Goal: Information Seeking & Learning: Understand process/instructions

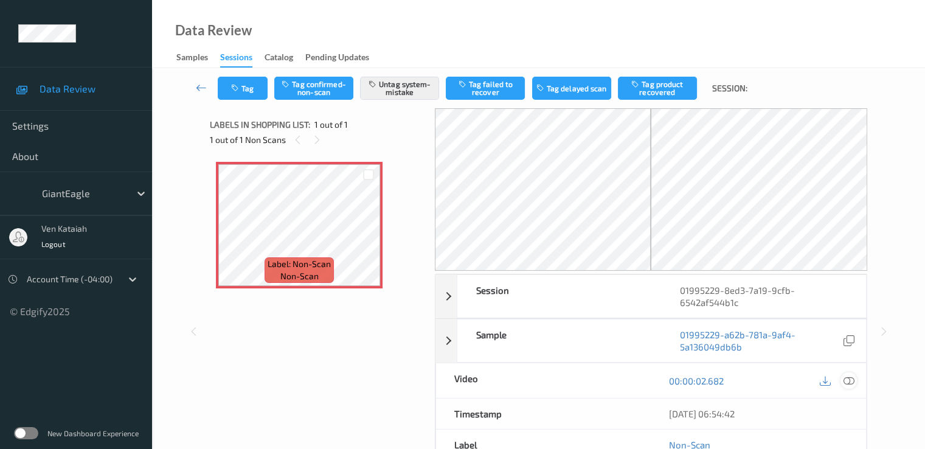
click at [854, 378] on icon at bounding box center [848, 380] width 11 height 11
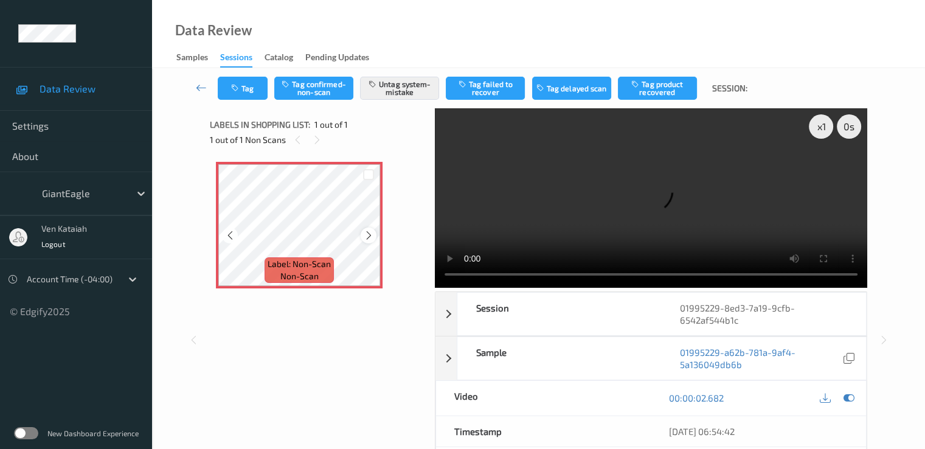
click at [371, 230] on icon at bounding box center [369, 235] width 10 height 11
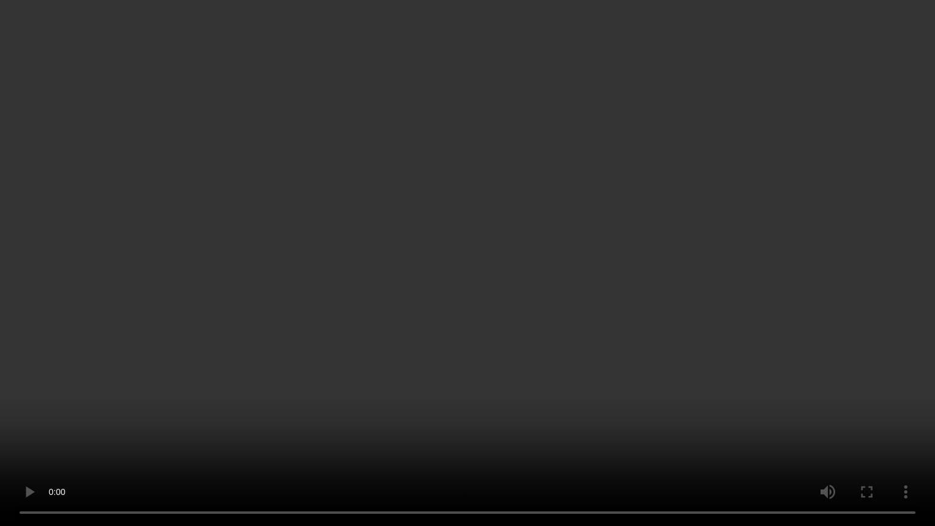
click at [722, 234] on video at bounding box center [467, 263] width 935 height 526
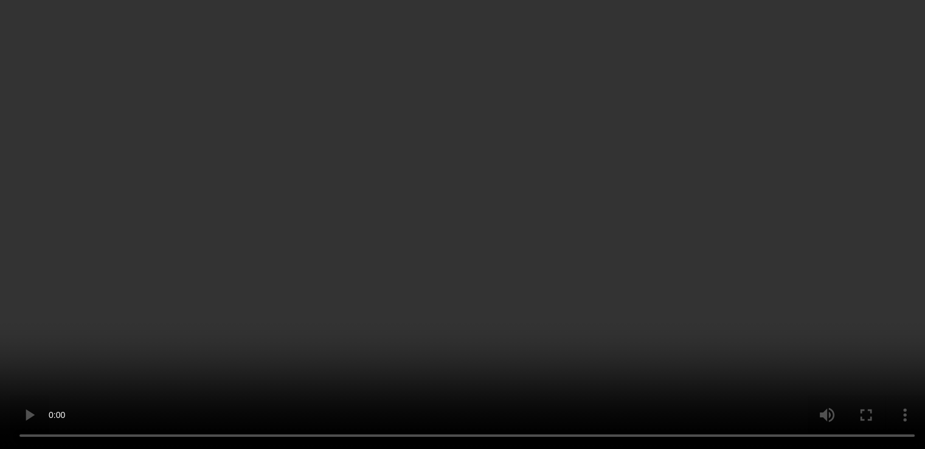
scroll to position [122, 0]
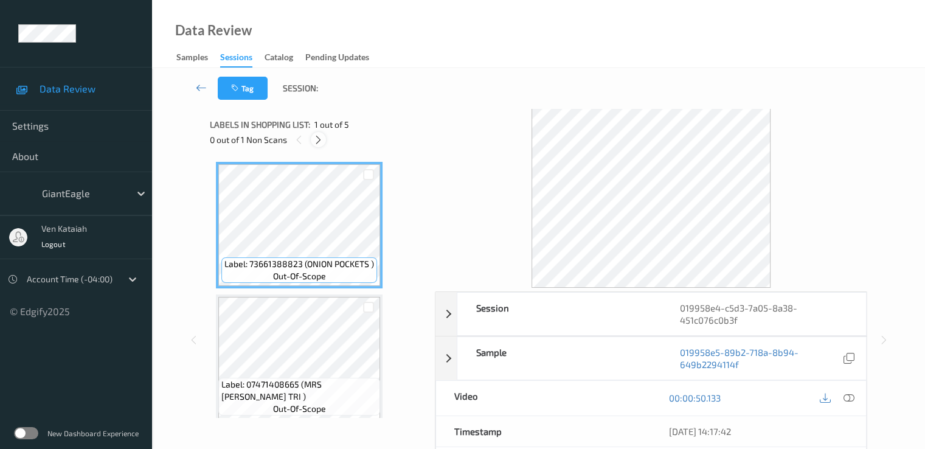
click at [316, 141] on icon at bounding box center [318, 139] width 10 height 11
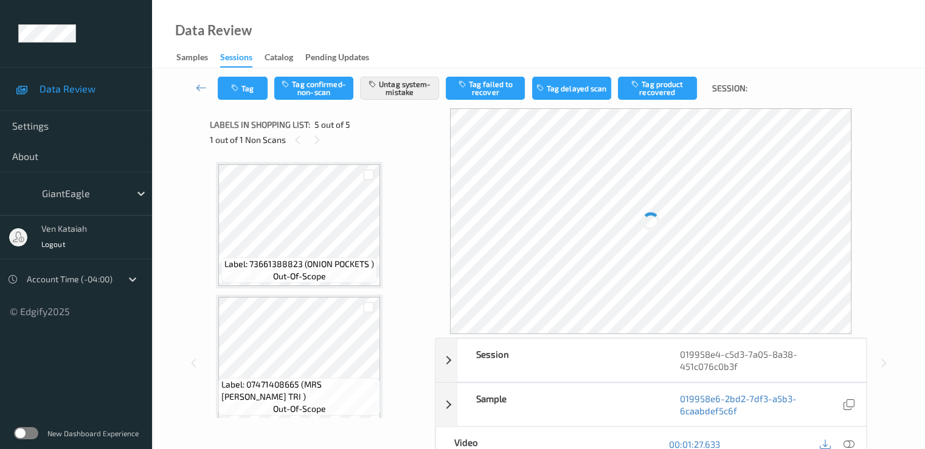
scroll to position [404, 0]
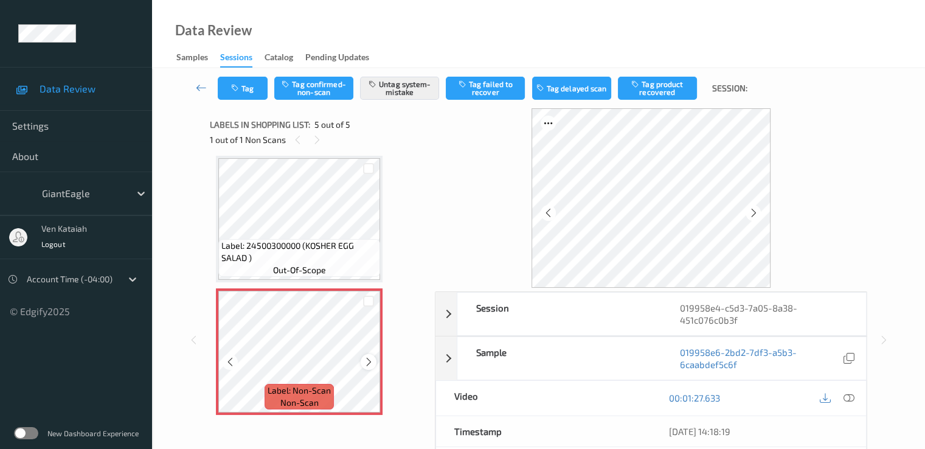
click at [370, 366] on icon at bounding box center [369, 362] width 10 height 11
click at [362, 363] on div at bounding box center [368, 361] width 15 height 15
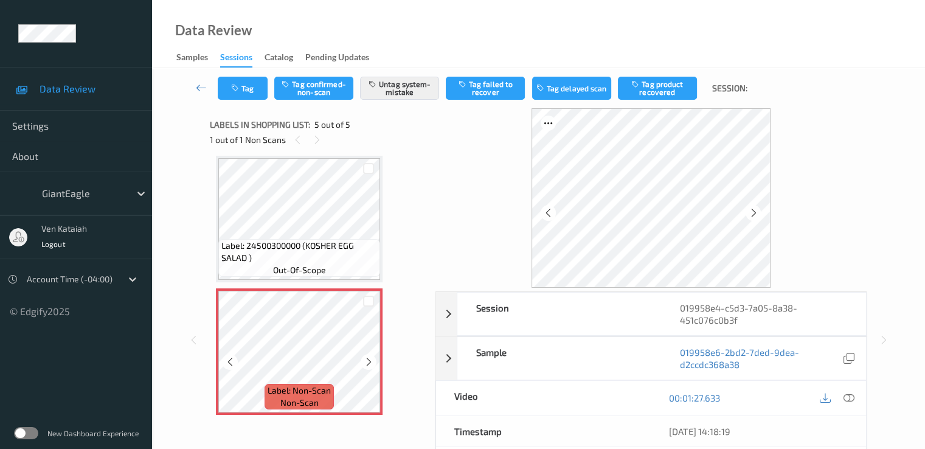
click at [362, 363] on div at bounding box center [368, 361] width 15 height 15
click at [374, 358] on icon at bounding box center [369, 362] width 10 height 11
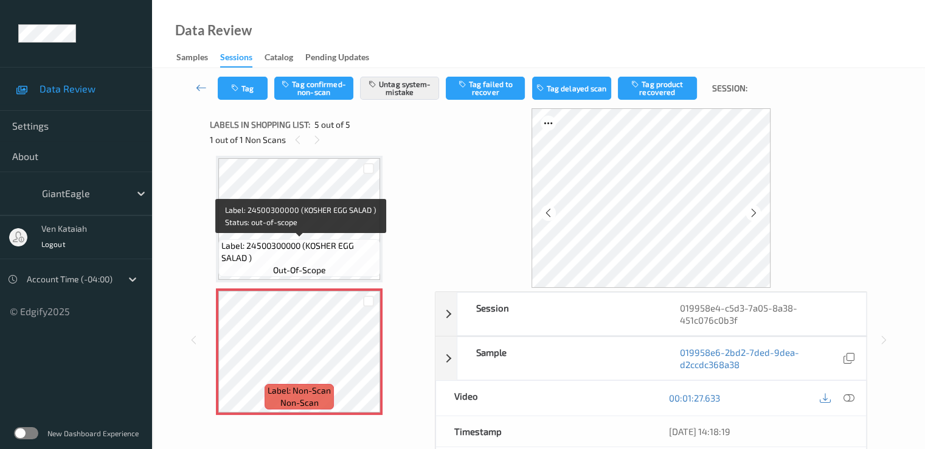
click at [307, 245] on span "Label: 24500300000 (KOSHER EGG SALAD )" at bounding box center [299, 252] width 156 height 24
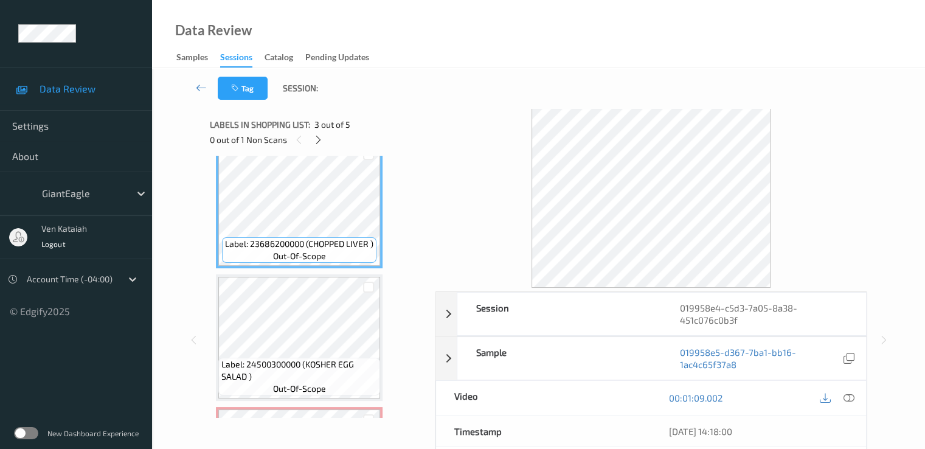
scroll to position [164, 0]
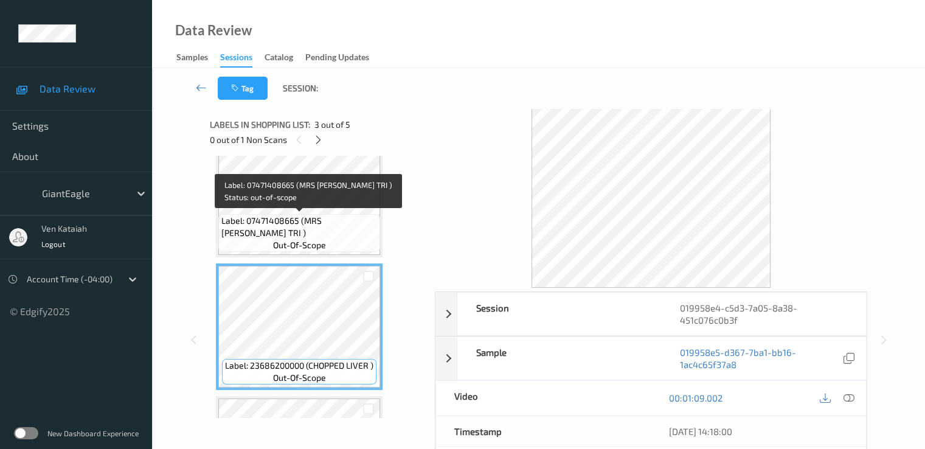
click at [299, 218] on span "Label: 07471408665 (MRS CUBBINSON TRI )" at bounding box center [299, 227] width 156 height 24
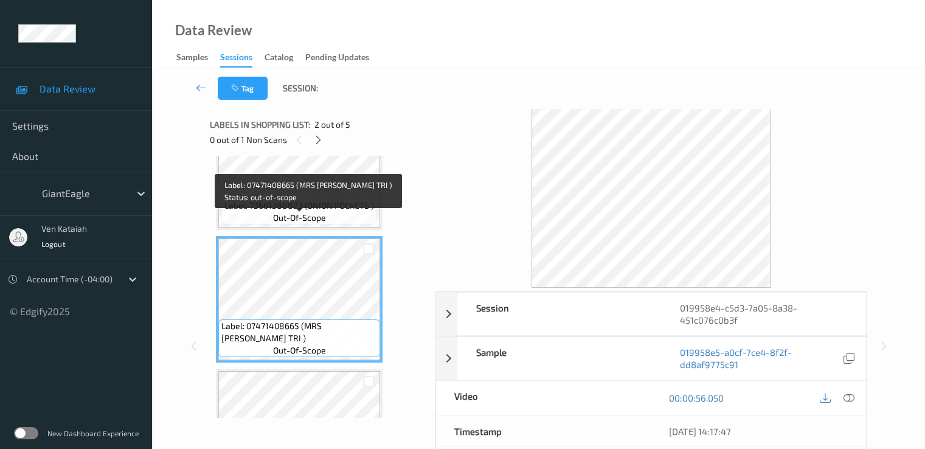
scroll to position [42, 0]
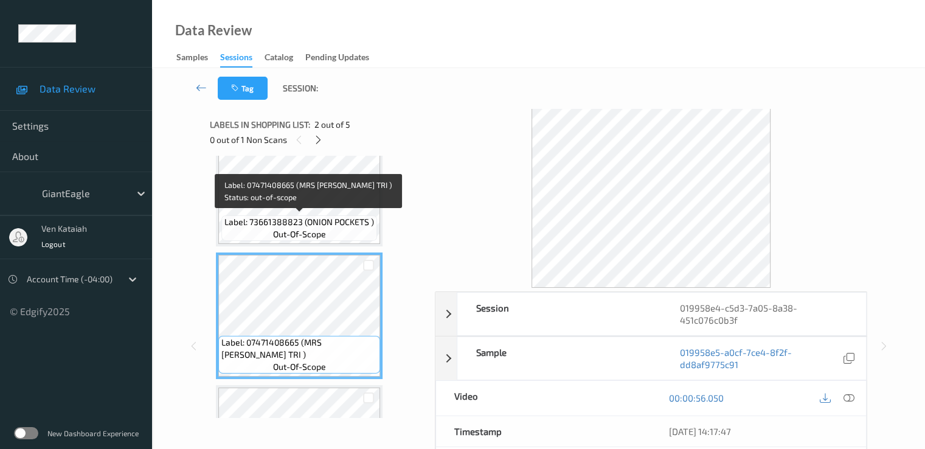
click at [299, 218] on span "Label: 73661388823 (ONION POCKETS )" at bounding box center [300, 222] width 150 height 12
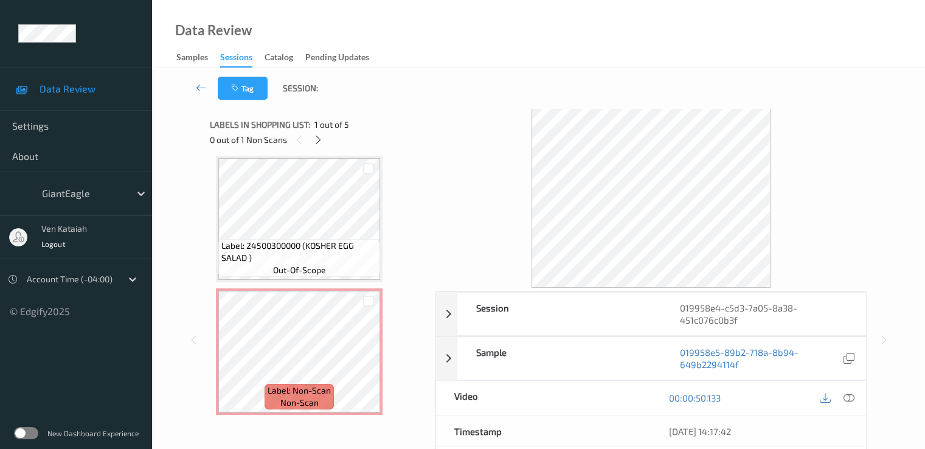
scroll to position [407, 0]
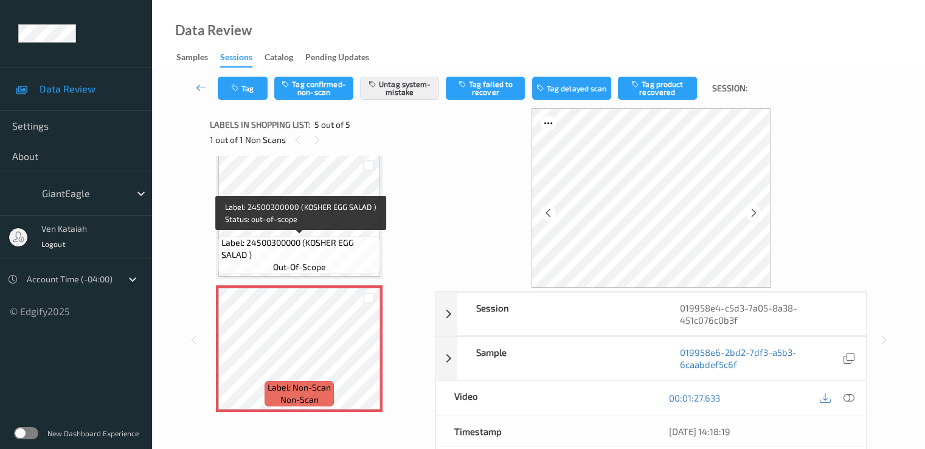
click at [334, 252] on span "Label: 24500300000 (KOSHER EGG SALAD )" at bounding box center [299, 249] width 156 height 24
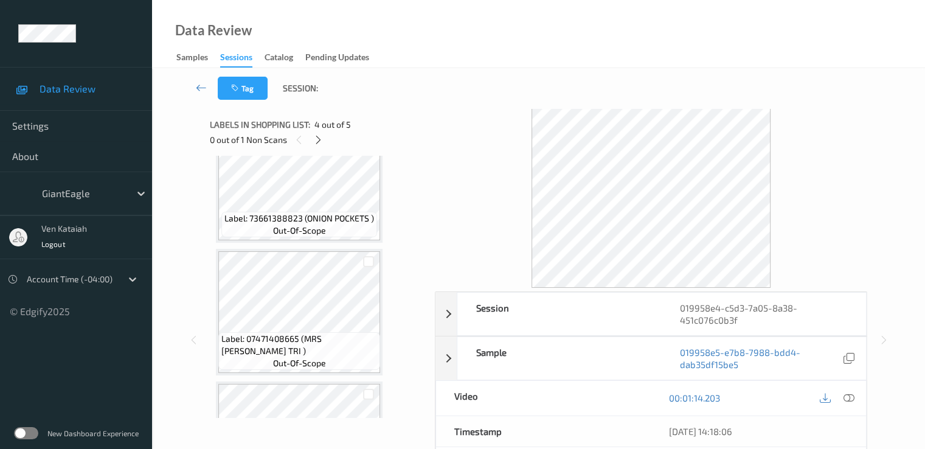
scroll to position [0, 0]
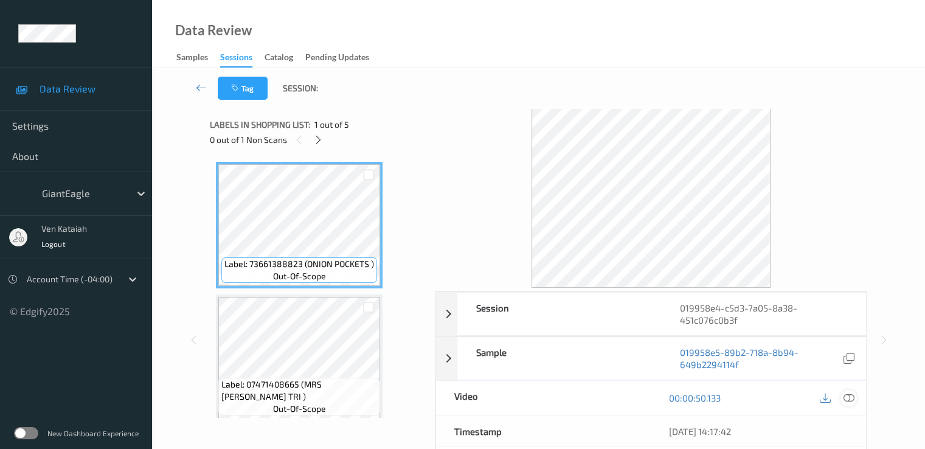
click at [852, 400] on icon at bounding box center [848, 397] width 11 height 11
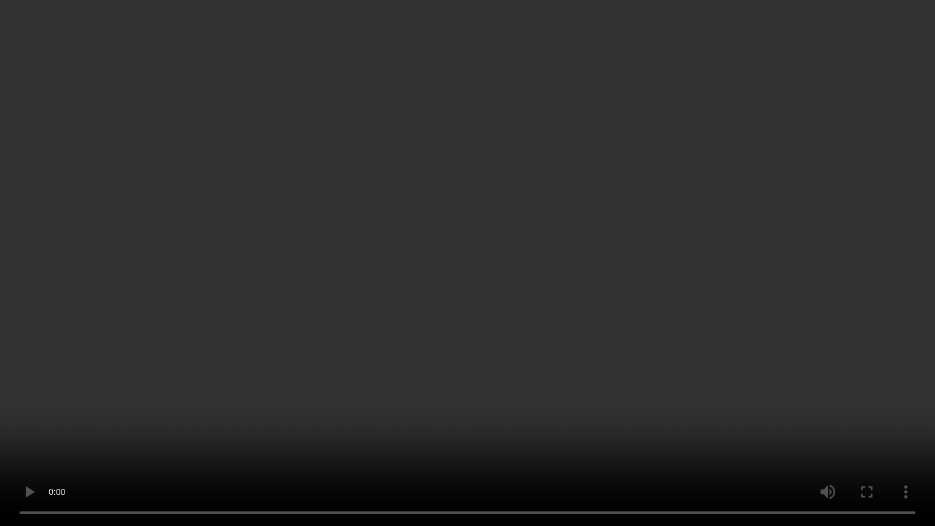
click at [582, 273] on video at bounding box center [467, 263] width 935 height 526
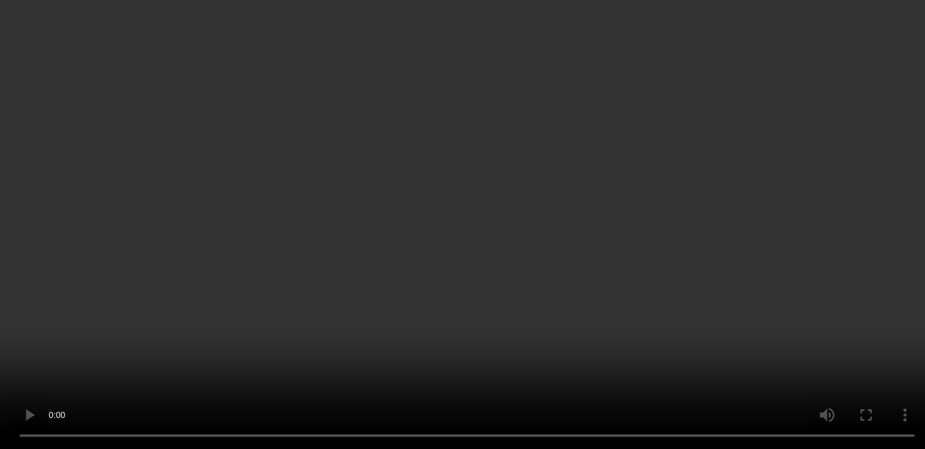
scroll to position [122, 0]
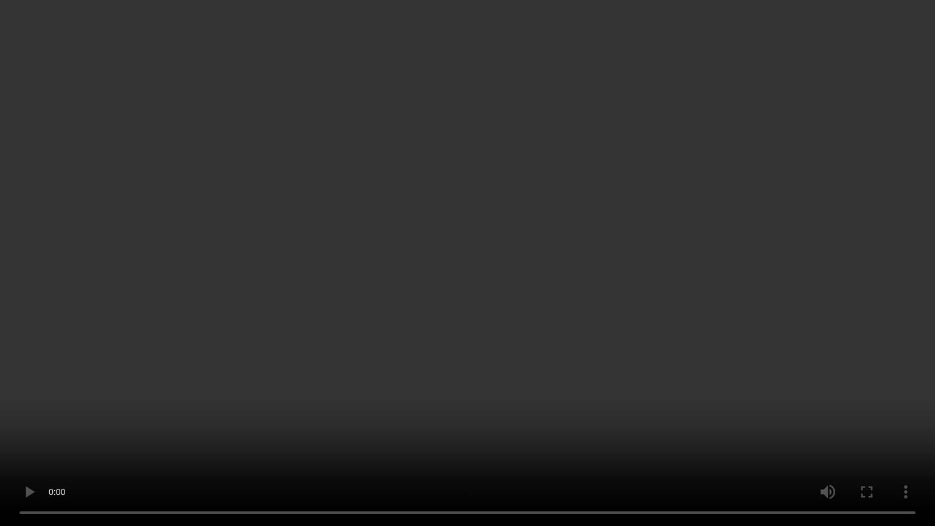
click at [591, 282] on video at bounding box center [467, 263] width 935 height 526
click at [628, 414] on video at bounding box center [467, 263] width 935 height 526
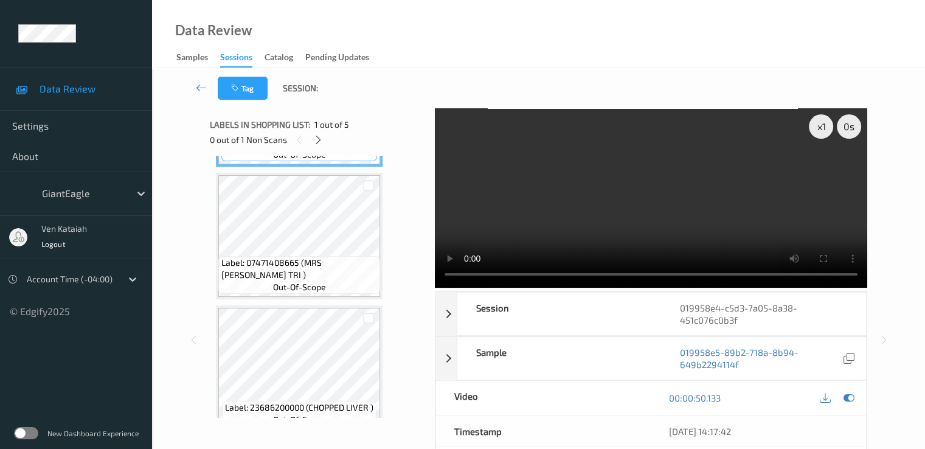
click at [857, 390] on div at bounding box center [838, 398] width 40 height 16
click at [845, 395] on icon at bounding box center [848, 397] width 11 height 11
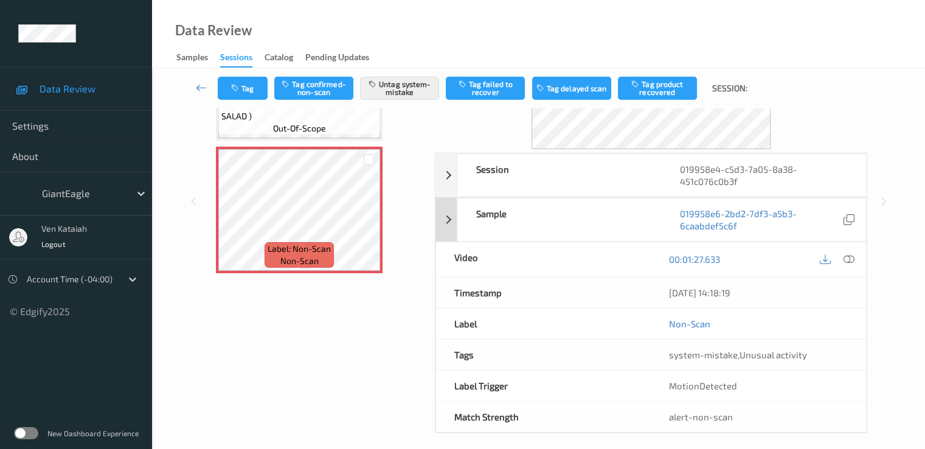
scroll to position [146, 0]
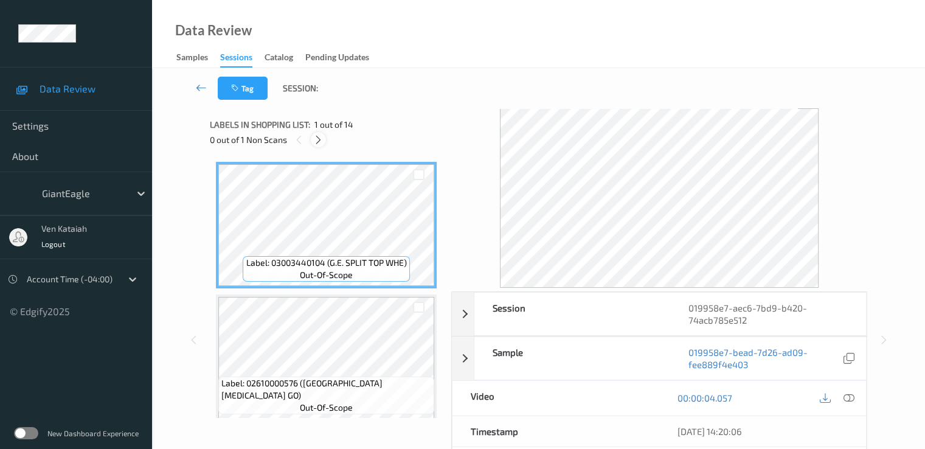
click at [324, 136] on div at bounding box center [318, 139] width 15 height 15
click at [324, 136] on div "0 out of 1 Non Scans" at bounding box center [326, 139] width 233 height 15
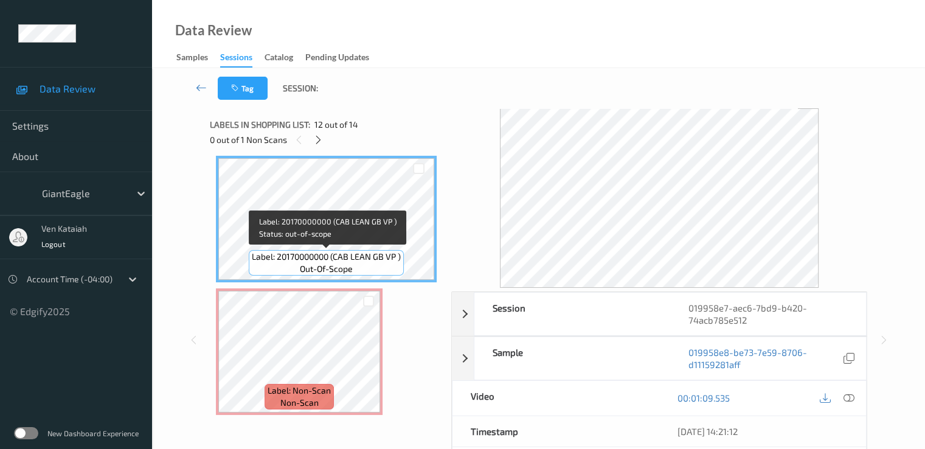
scroll to position [1587, 0]
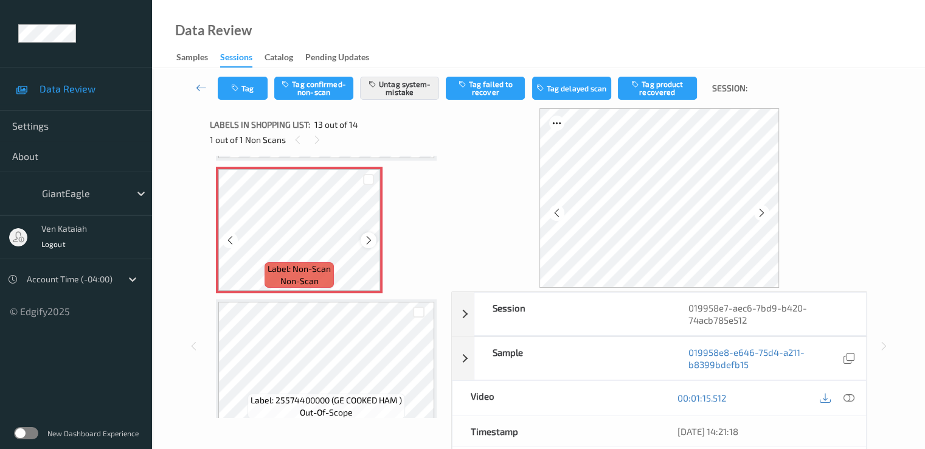
click at [371, 241] on icon at bounding box center [369, 240] width 10 height 11
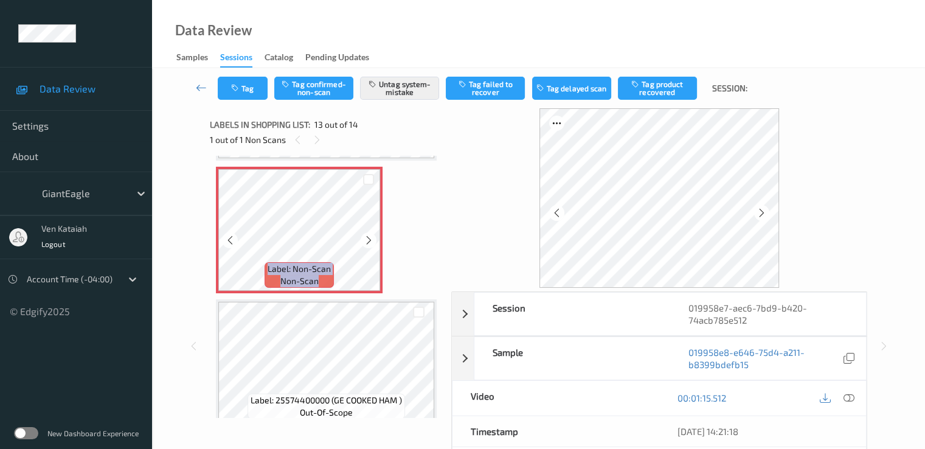
click at [371, 241] on icon at bounding box center [369, 240] width 10 height 11
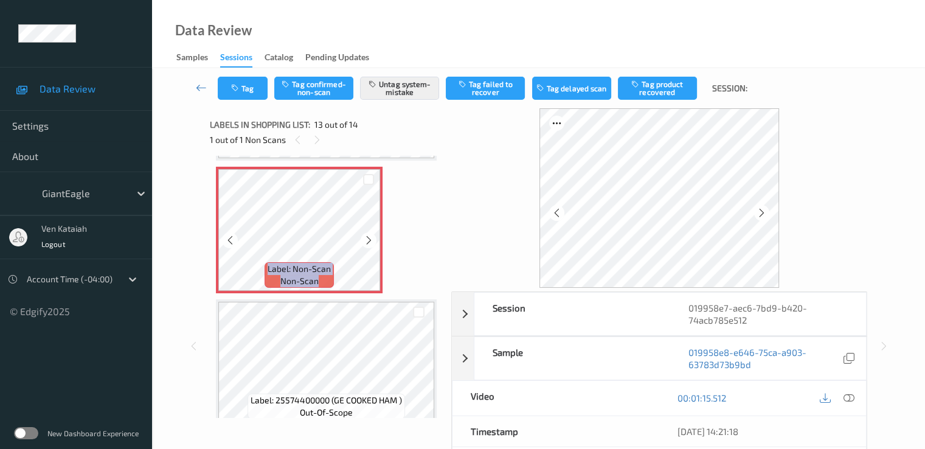
click at [371, 241] on icon at bounding box center [369, 240] width 10 height 11
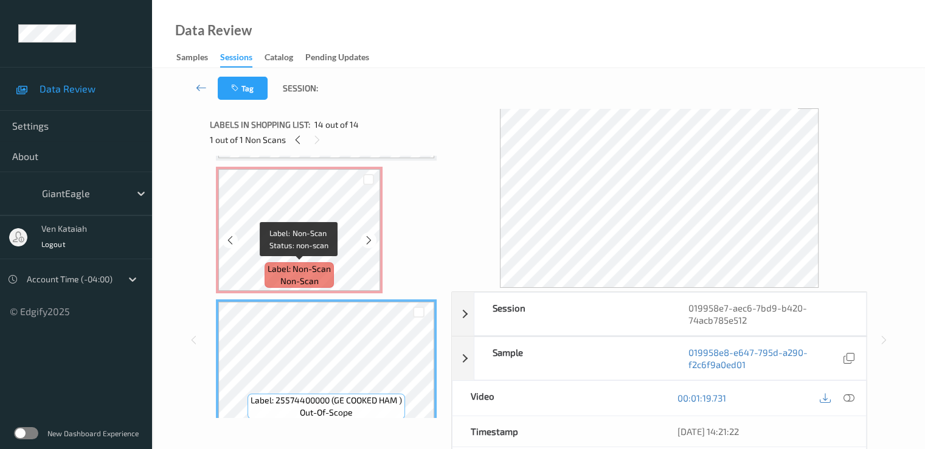
click at [331, 274] on div "Label: Non-Scan non-scan" at bounding box center [299, 275] width 69 height 26
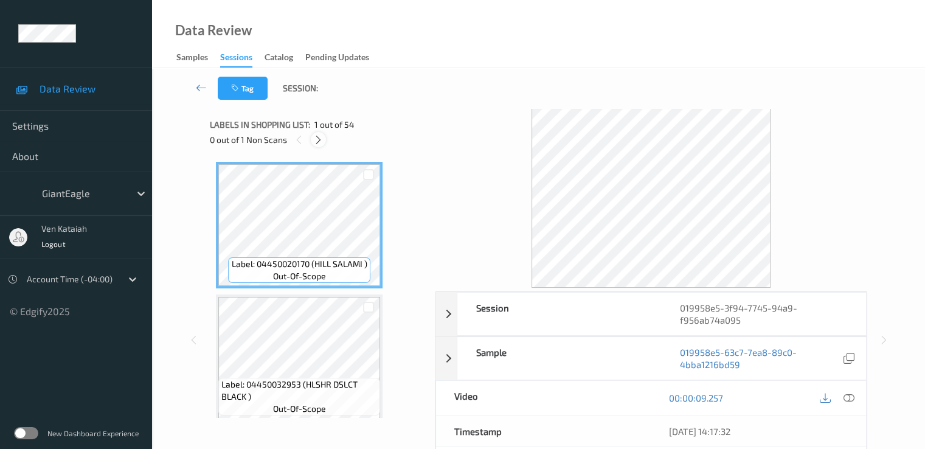
click at [316, 138] on icon at bounding box center [318, 139] width 10 height 11
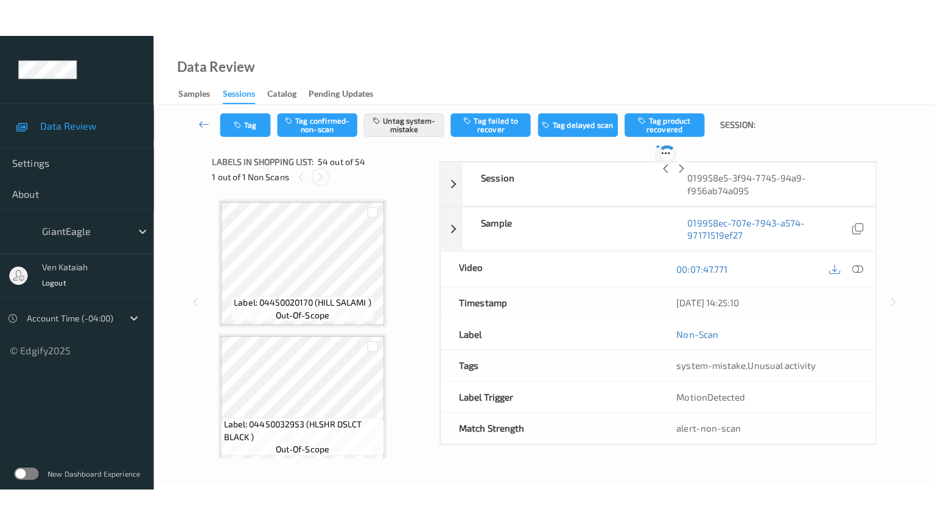
scroll to position [6903, 0]
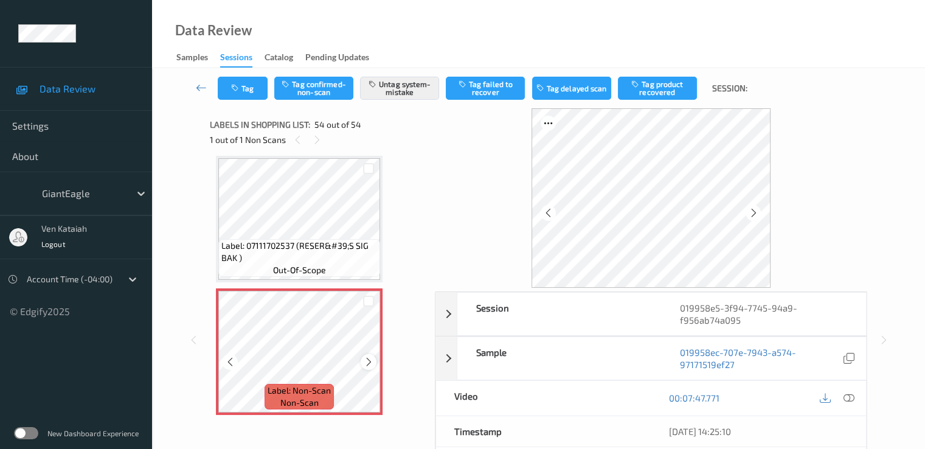
click at [370, 358] on icon at bounding box center [369, 362] width 10 height 11
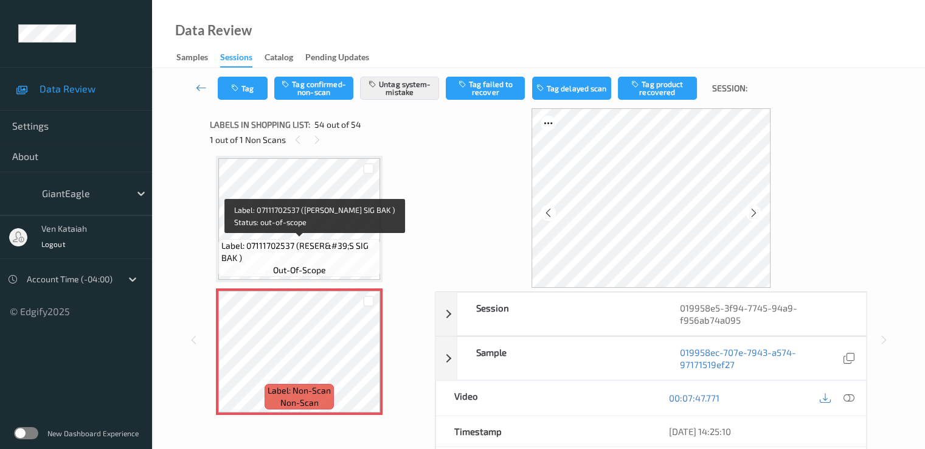
click at [316, 248] on span "Label: 07111702537 (RESER&#39;S SIG BAK )" at bounding box center [299, 252] width 156 height 24
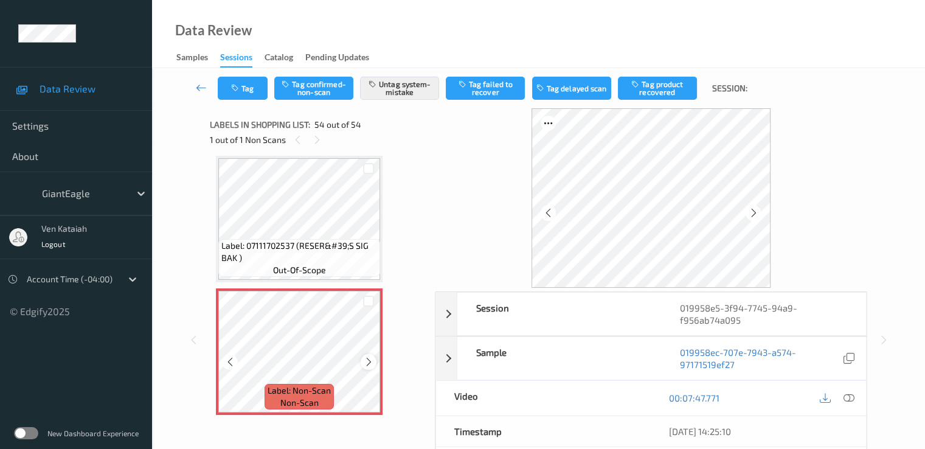
click at [361, 363] on div at bounding box center [368, 361] width 15 height 15
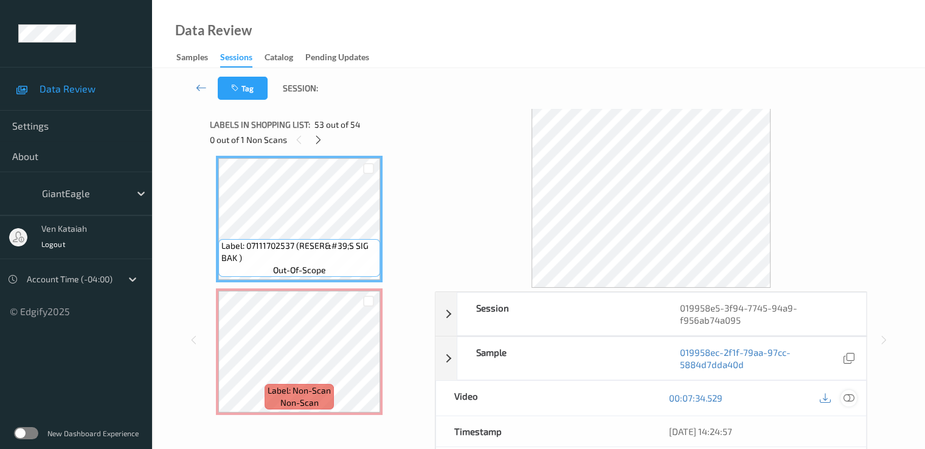
click at [854, 397] on div at bounding box center [849, 398] width 16 height 16
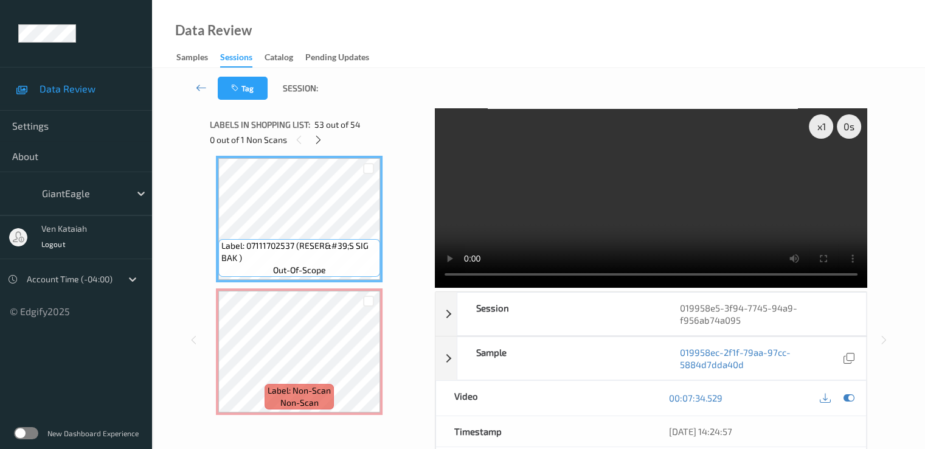
scroll to position [6830, 0]
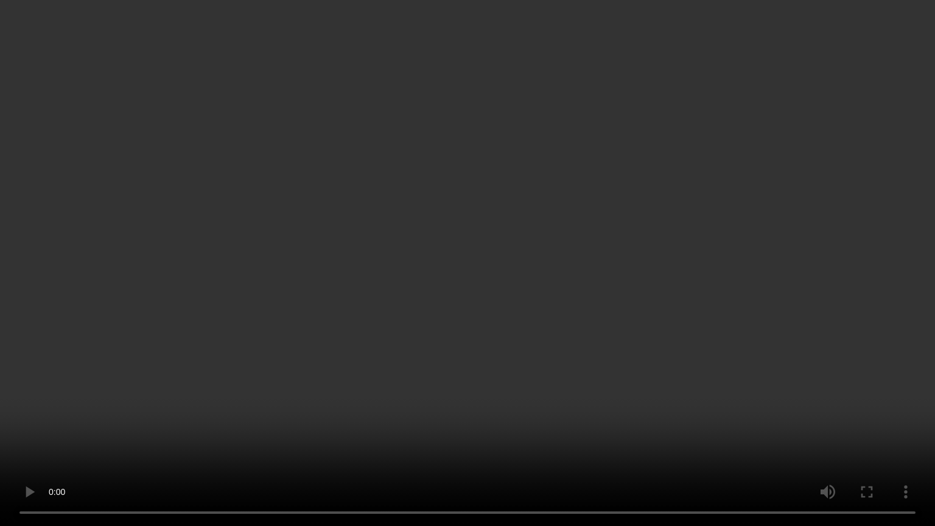
click at [577, 313] on video at bounding box center [467, 263] width 935 height 526
click at [489, 316] on video at bounding box center [467, 263] width 935 height 526
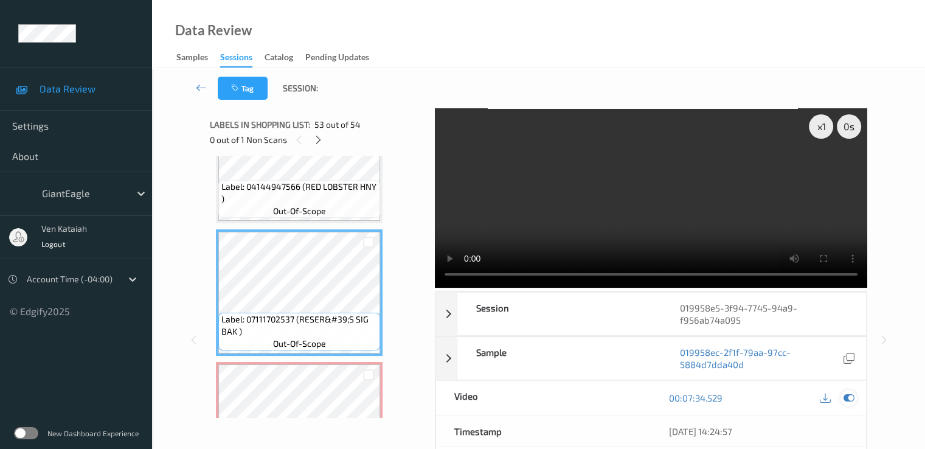
click at [852, 399] on icon at bounding box center [848, 397] width 11 height 11
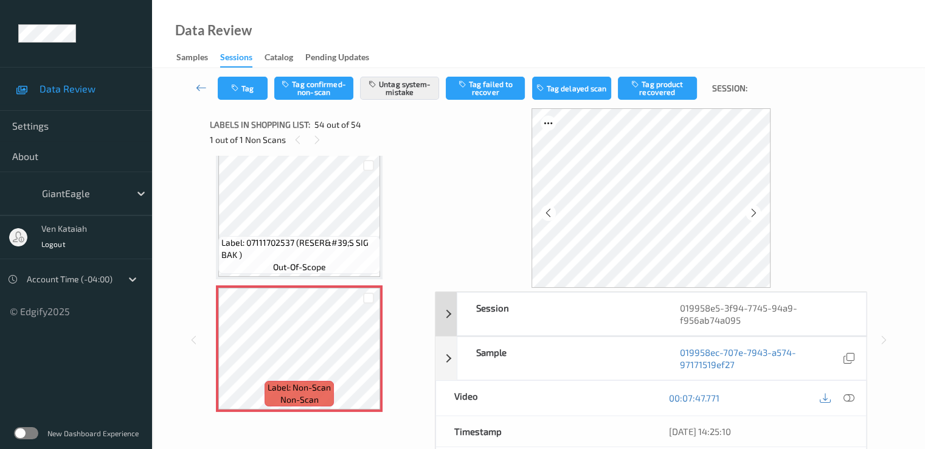
scroll to position [122, 0]
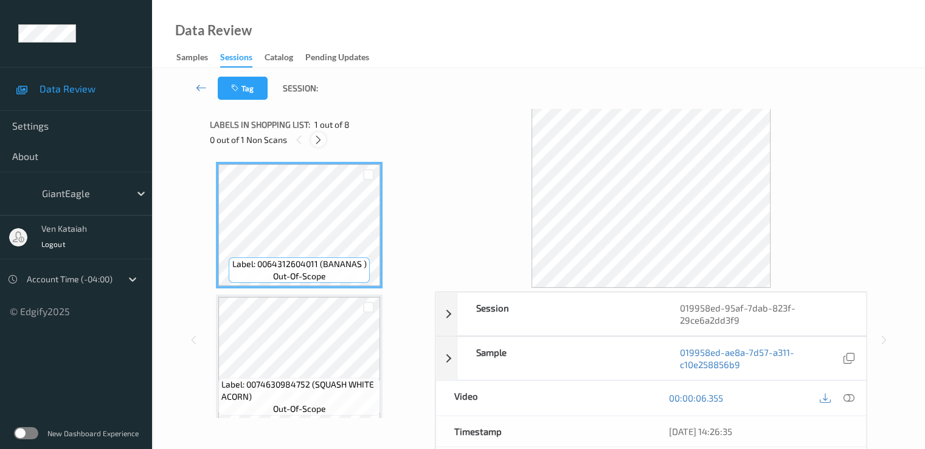
click at [318, 143] on icon at bounding box center [318, 139] width 10 height 11
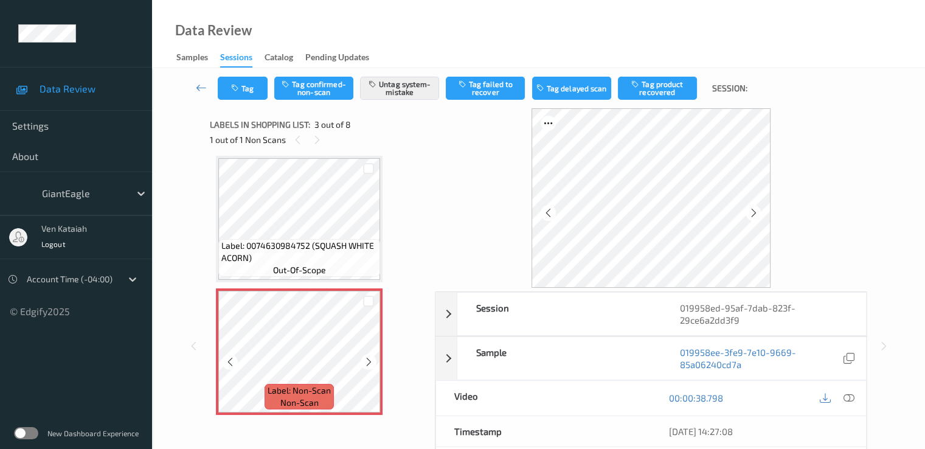
click at [326, 391] on span "Label: Non-Scan" at bounding box center [299, 391] width 63 height 12
click at [373, 364] on icon at bounding box center [369, 362] width 10 height 11
click at [375, 361] on div at bounding box center [368, 361] width 15 height 15
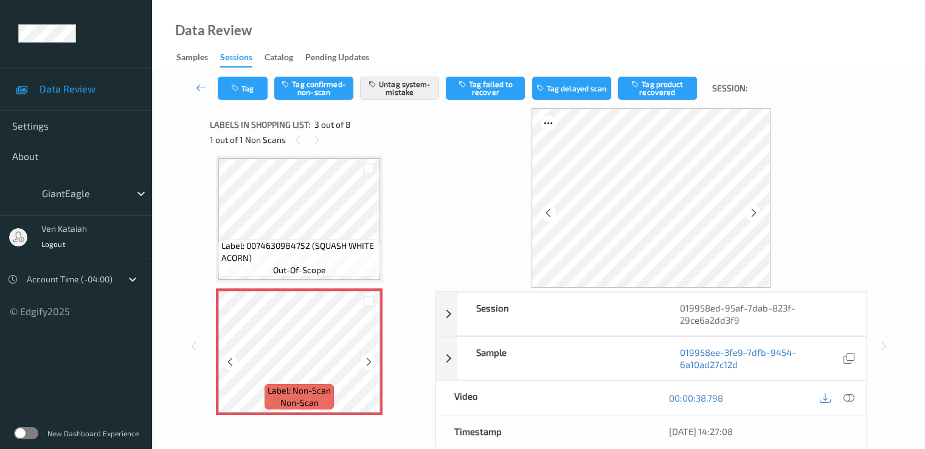
click at [375, 361] on div at bounding box center [368, 361] width 15 height 15
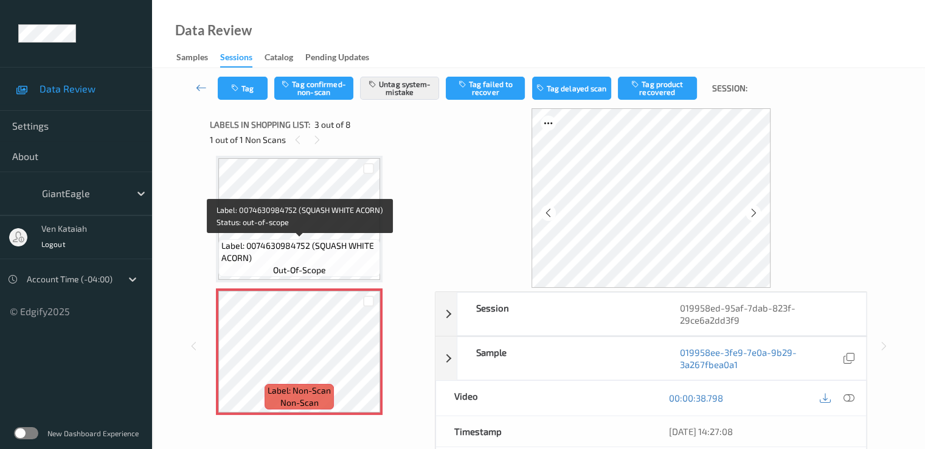
click at [312, 265] on span "out-of-scope" at bounding box center [299, 270] width 53 height 12
click at [336, 248] on span "Label: 0074630984752 (SQUASH WHITE ACORN)" at bounding box center [299, 252] width 156 height 24
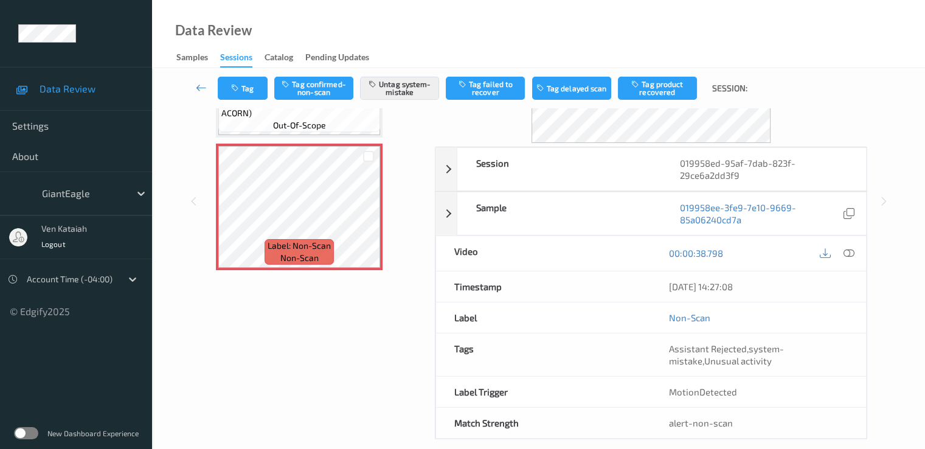
scroll to position [158, 0]
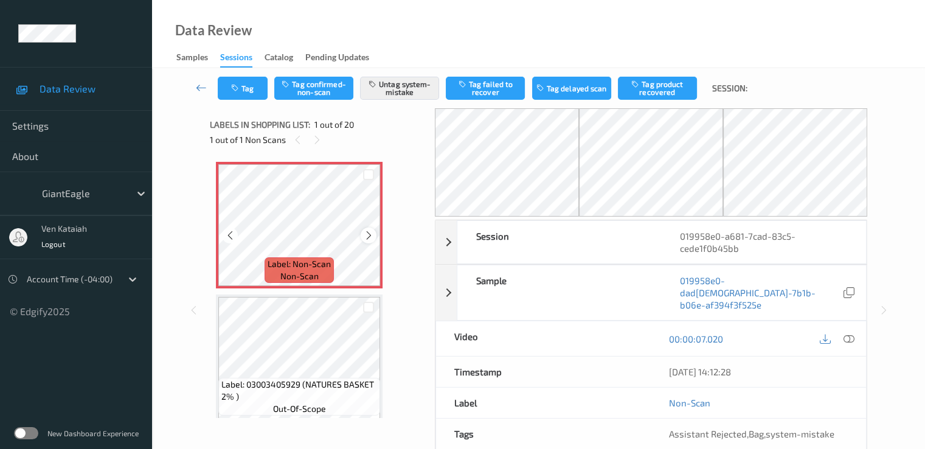
click at [366, 235] on icon at bounding box center [369, 235] width 10 height 11
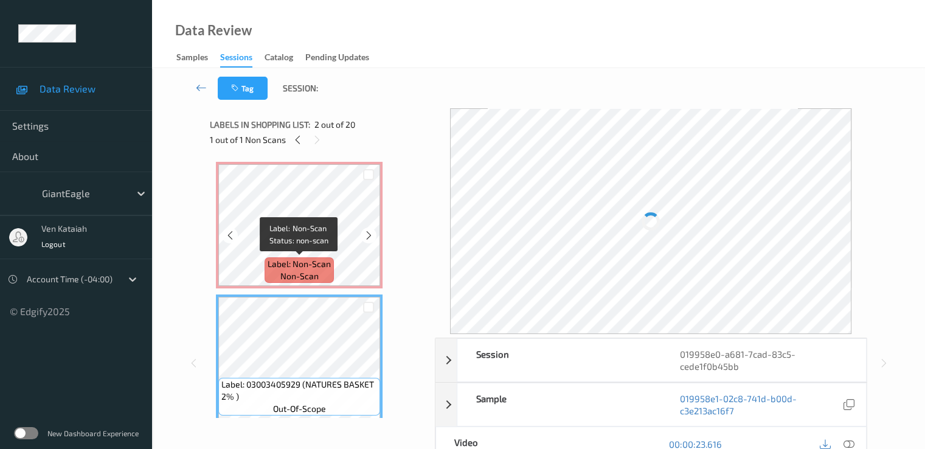
click at [301, 259] on span "Label: Non-Scan" at bounding box center [299, 264] width 63 height 12
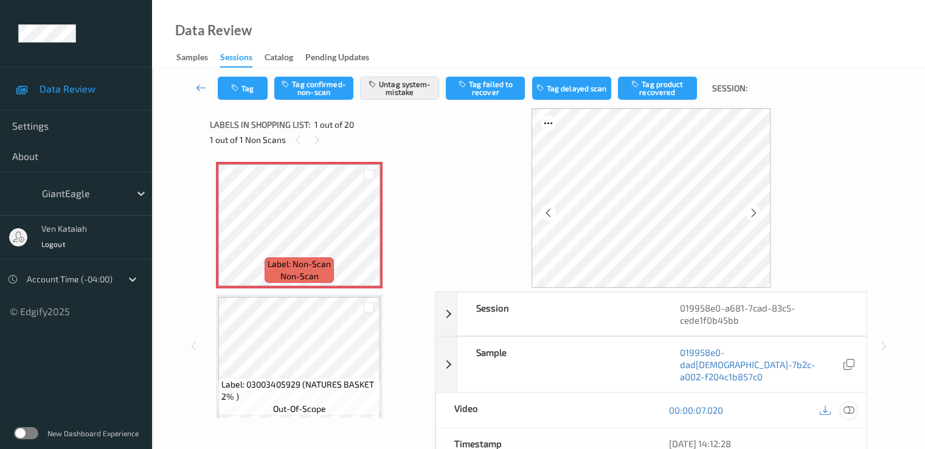
click at [852, 405] on icon at bounding box center [848, 410] width 11 height 11
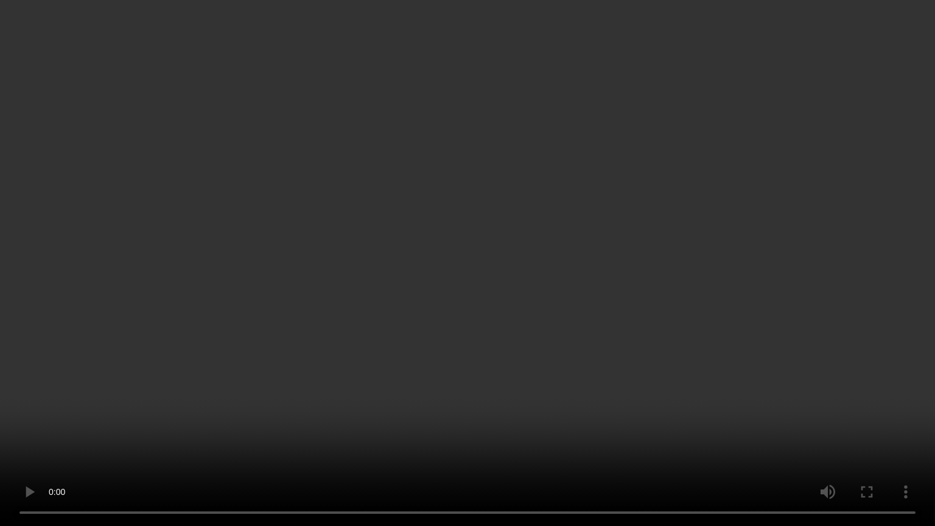
click at [684, 276] on video at bounding box center [467, 263] width 935 height 526
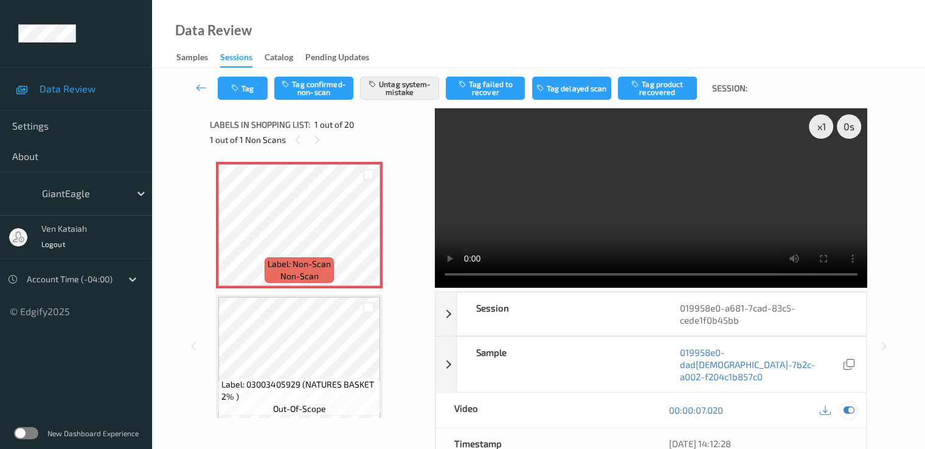
click at [852, 405] on icon at bounding box center [848, 410] width 11 height 11
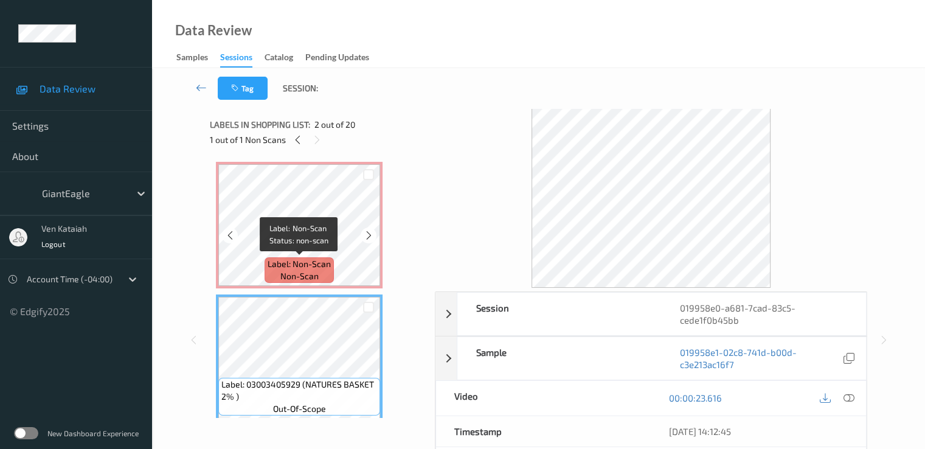
click at [313, 260] on span "Label: Non-Scan" at bounding box center [299, 264] width 63 height 12
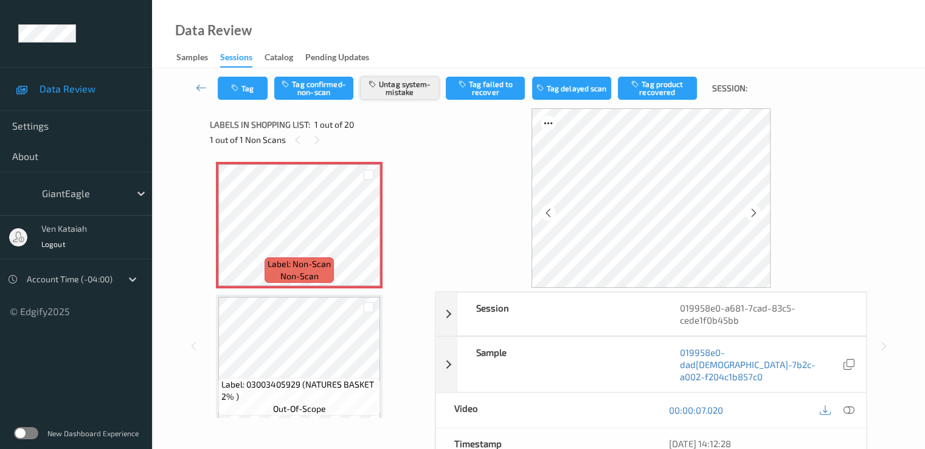
click at [399, 89] on button "Untag system-mistake" at bounding box center [399, 88] width 79 height 23
click at [242, 72] on div "Tag Tag confirmed-non-scan Tag system-mistake Tag failed to recover Tag delayed…" at bounding box center [538, 88] width 723 height 40
click at [231, 91] on icon "button" at bounding box center [236, 88] width 10 height 9
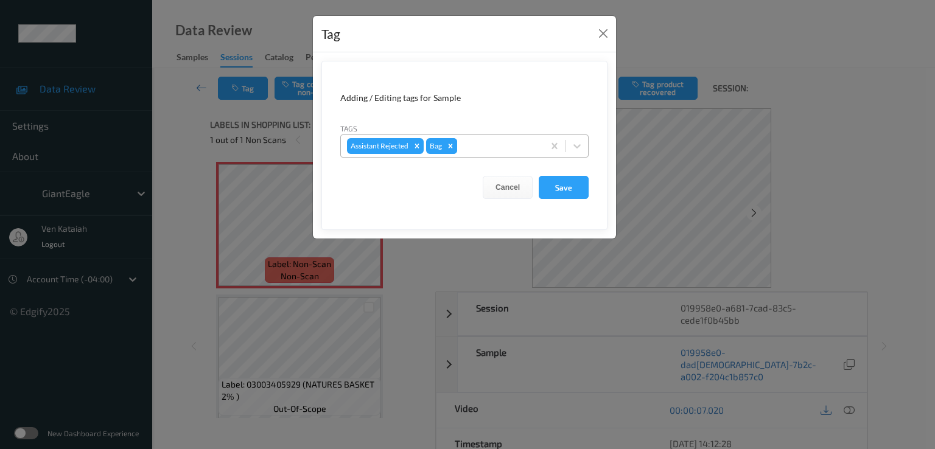
click at [448, 147] on icon "Remove Bag" at bounding box center [450, 146] width 9 height 9
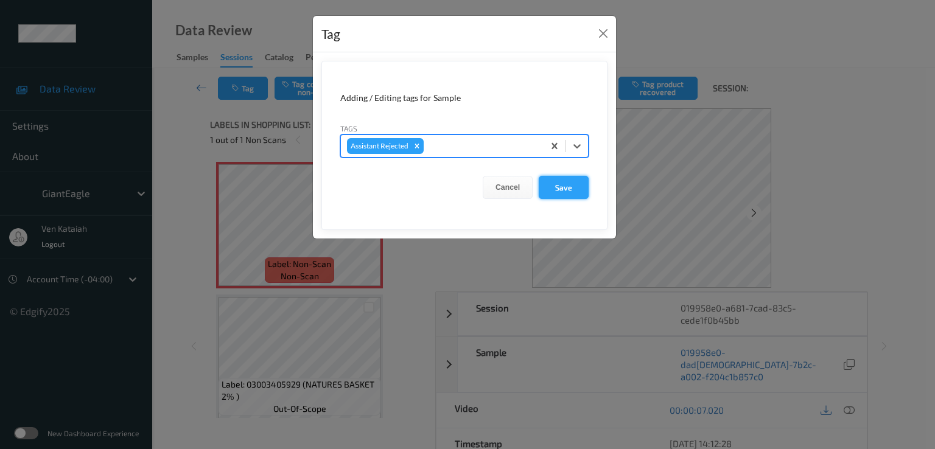
click at [568, 180] on button "Save" at bounding box center [563, 187] width 50 height 23
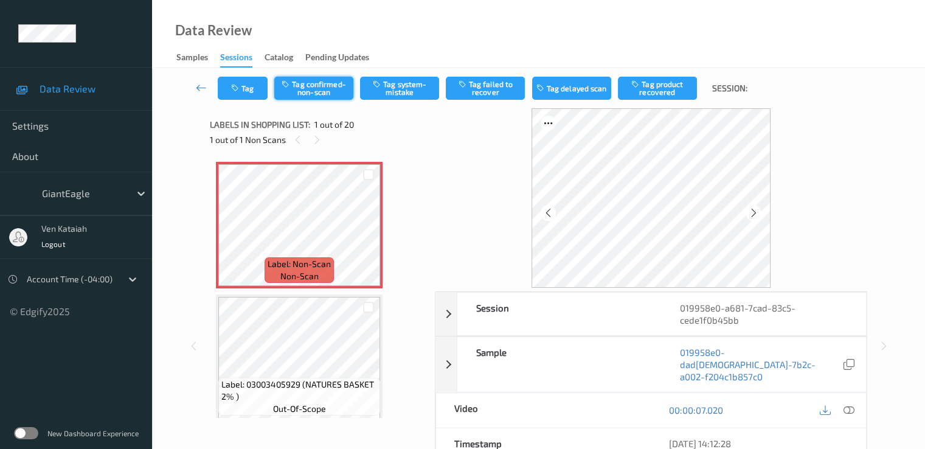
click at [320, 89] on button "Tag confirmed-non-scan" at bounding box center [313, 88] width 79 height 23
click at [484, 97] on button "Tag failed to recover" at bounding box center [485, 88] width 79 height 23
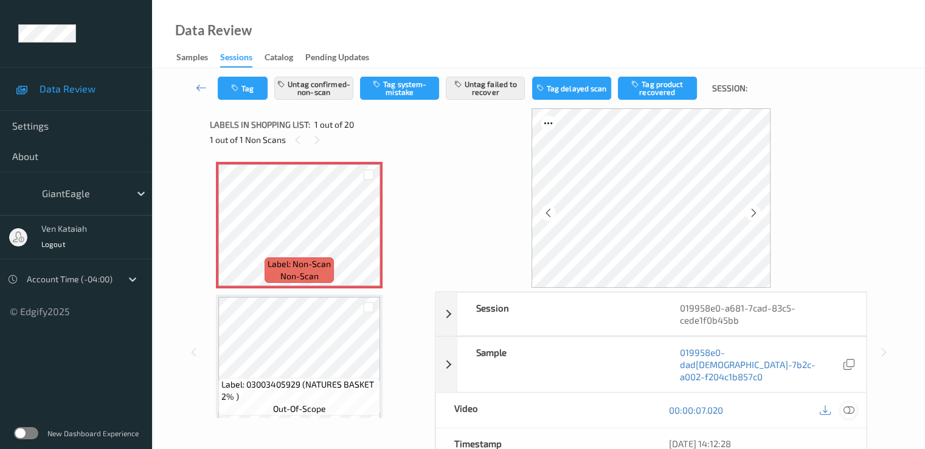
click at [854, 405] on icon at bounding box center [848, 410] width 11 height 11
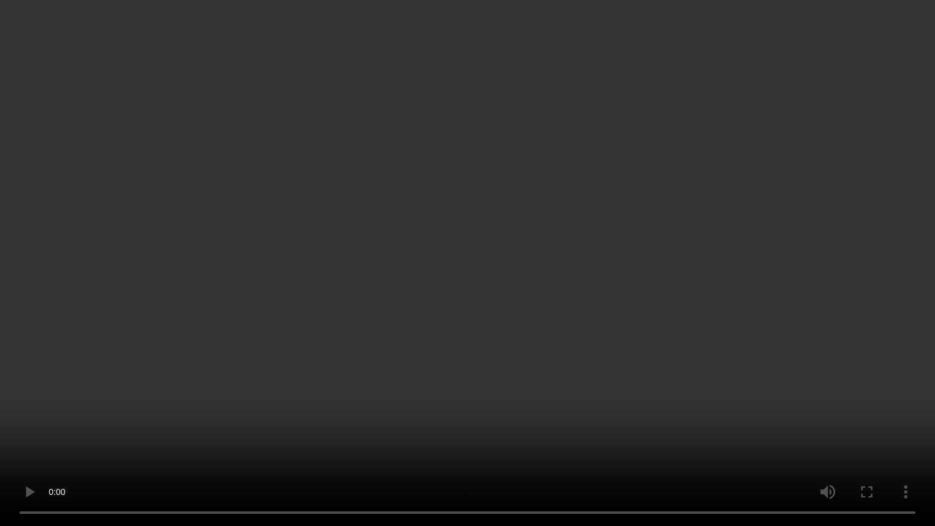
click at [356, 304] on video at bounding box center [467, 263] width 935 height 526
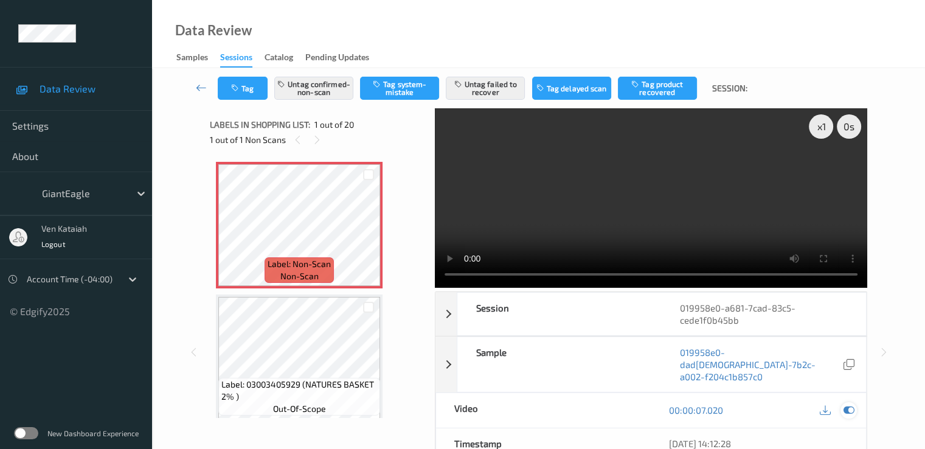
click at [850, 405] on icon at bounding box center [848, 410] width 11 height 11
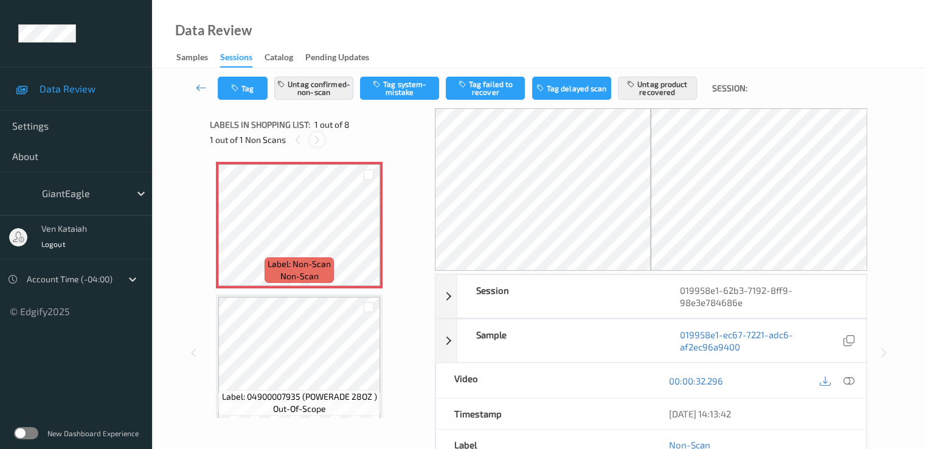
click at [314, 138] on icon at bounding box center [317, 139] width 10 height 11
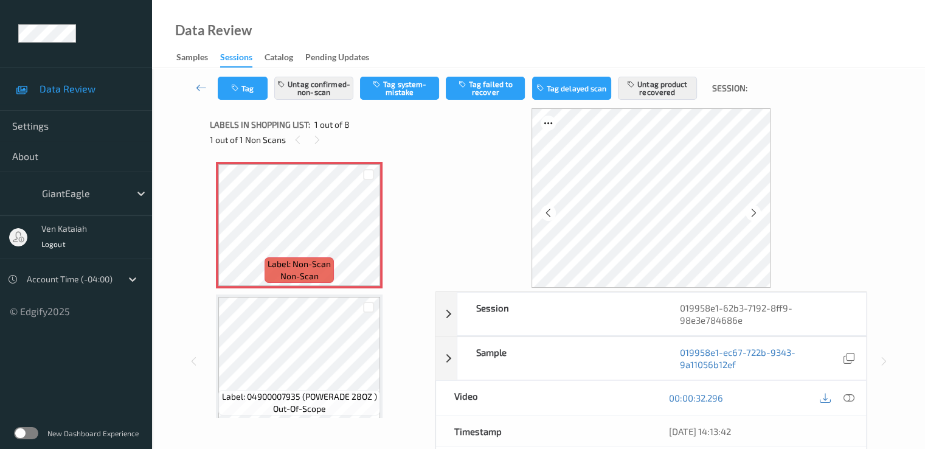
click at [862, 404] on div "00:00:32.296" at bounding box center [758, 398] width 215 height 35
click at [852, 399] on icon at bounding box center [848, 397] width 11 height 11
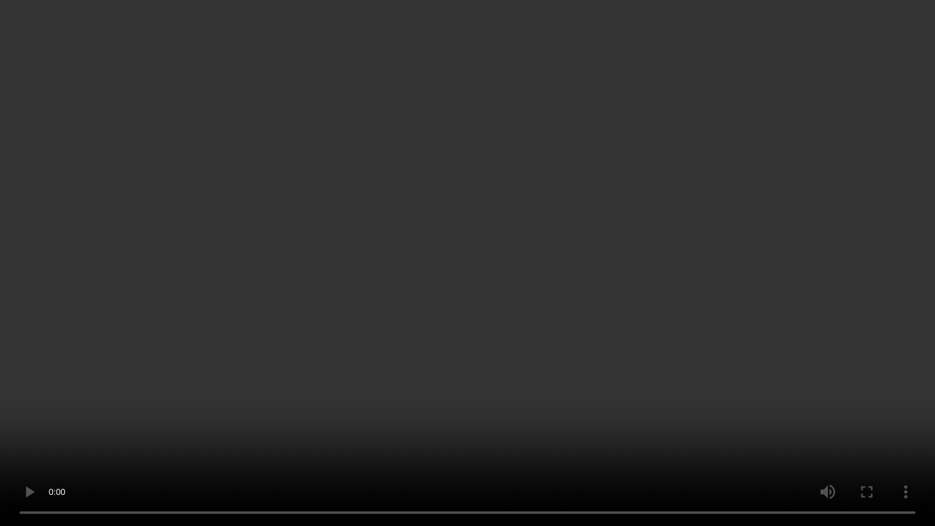
click at [427, 232] on video at bounding box center [467, 263] width 935 height 526
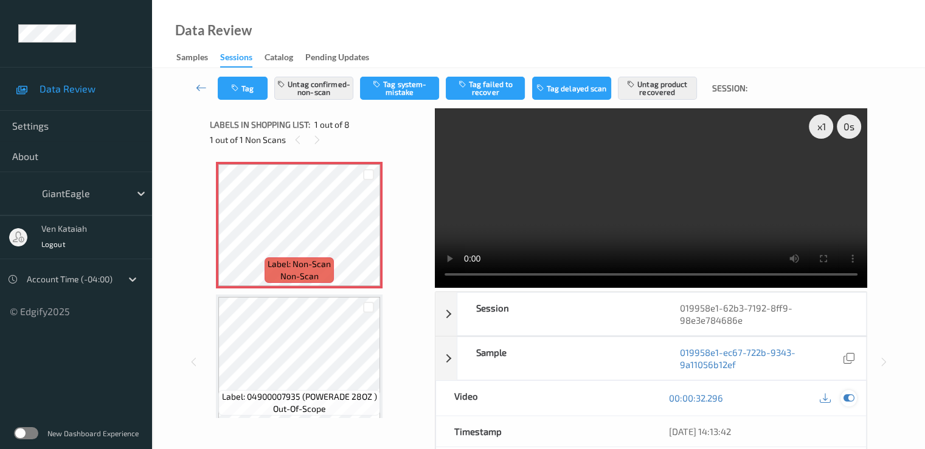
click at [849, 395] on icon at bounding box center [848, 397] width 11 height 11
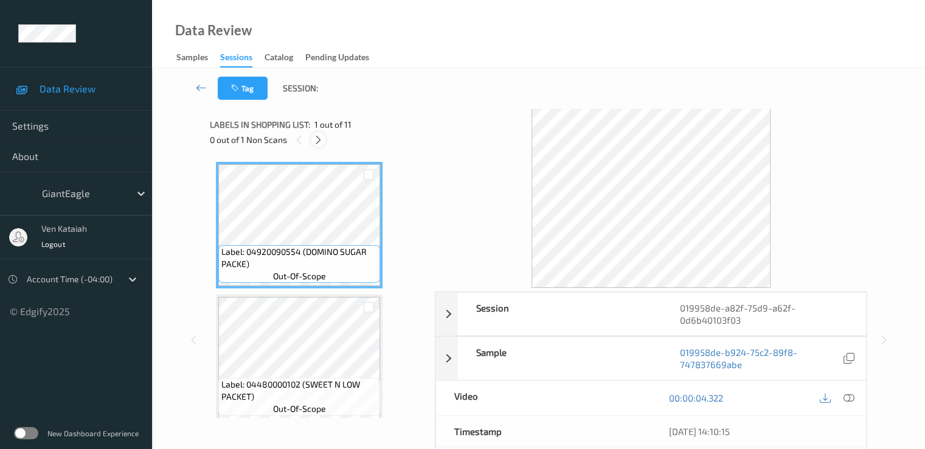
click at [316, 134] on div at bounding box center [318, 139] width 15 height 15
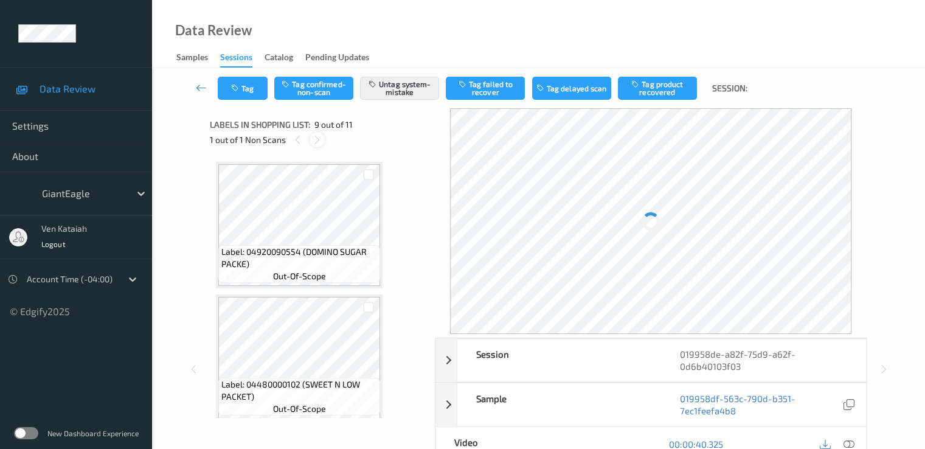
scroll to position [935, 0]
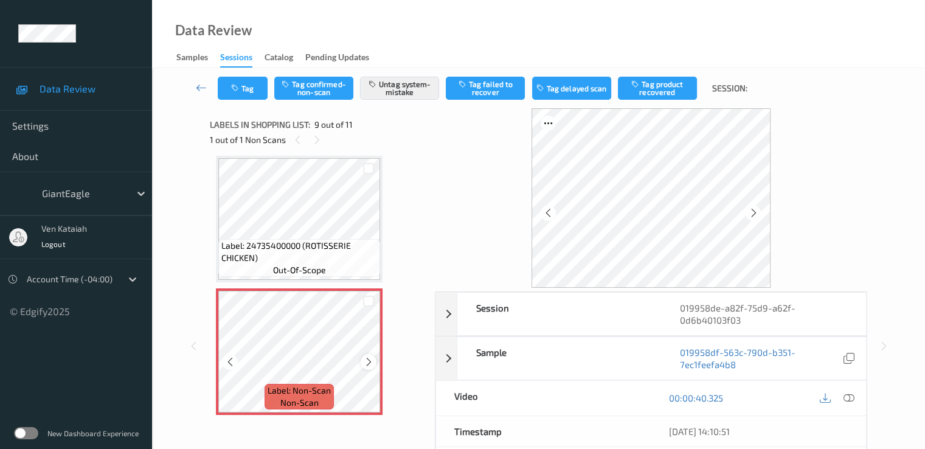
click at [369, 363] on icon at bounding box center [369, 362] width 10 height 11
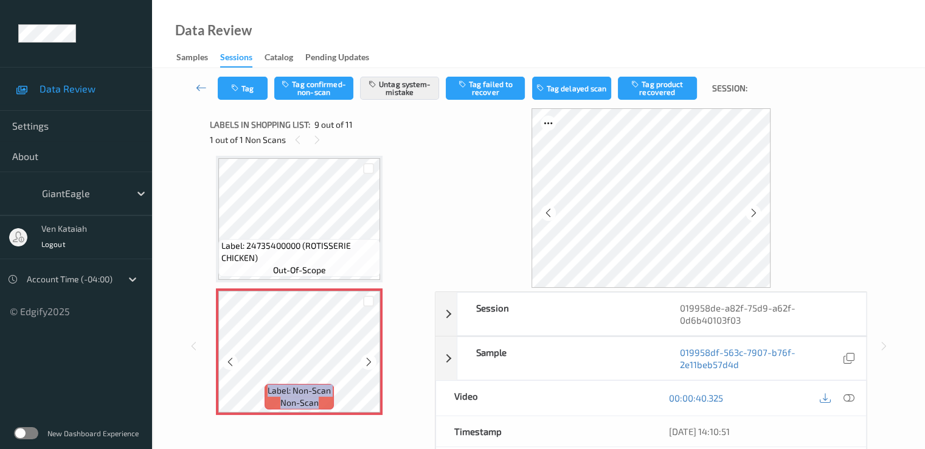
click at [369, 363] on icon at bounding box center [369, 362] width 10 height 11
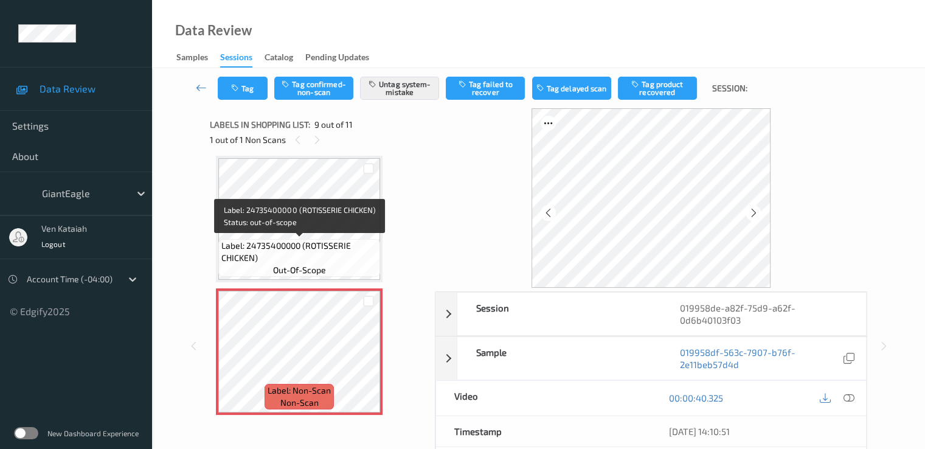
click at [288, 242] on span "Label: 24735400000 (ROTISSERIE CHICKEN)" at bounding box center [299, 252] width 156 height 24
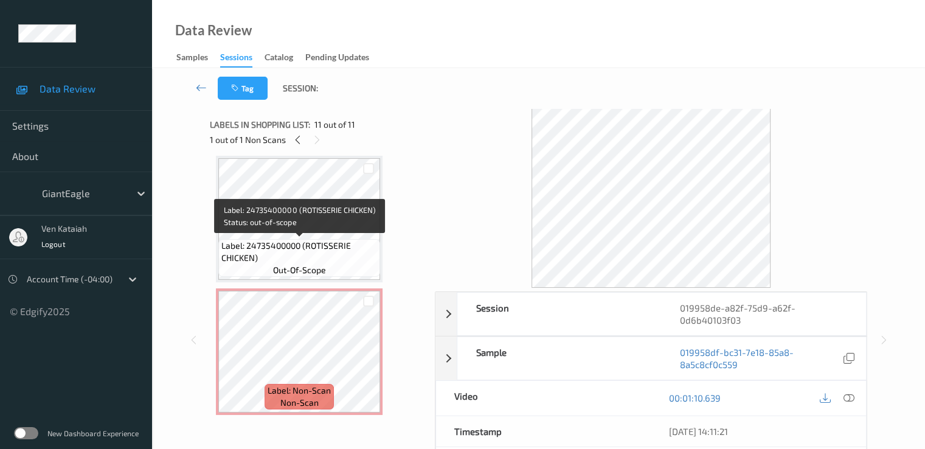
click at [315, 239] on div "Label: 24735400000 (ROTISSERIE CHICKEN) out-of-scope" at bounding box center [299, 258] width 162 height 38
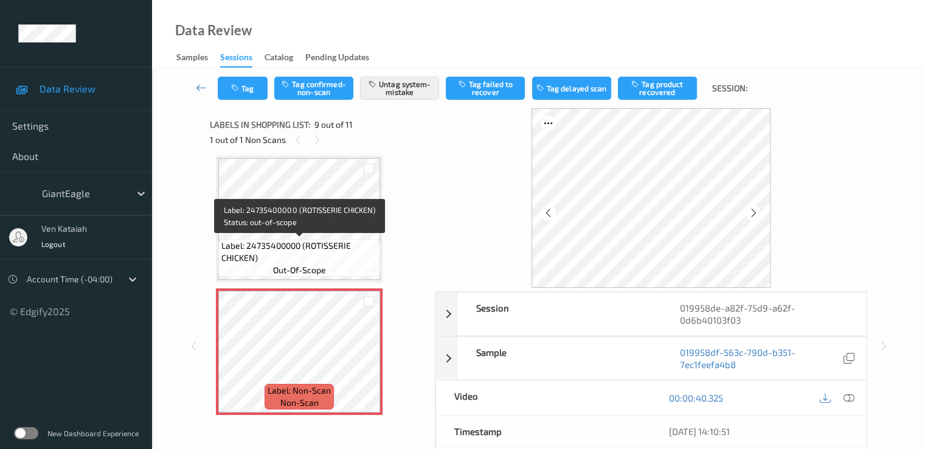
click at [324, 242] on span "Label: 24735400000 (ROTISSERIE CHICKEN)" at bounding box center [299, 252] width 156 height 24
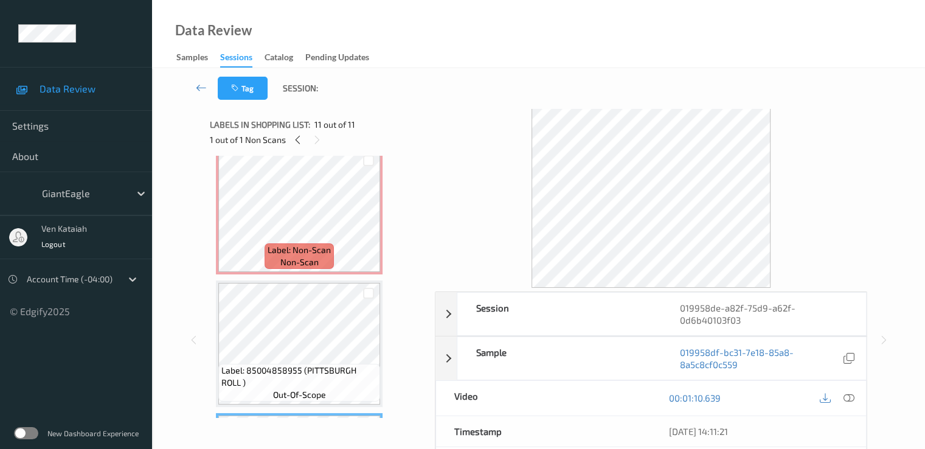
scroll to position [1056, 0]
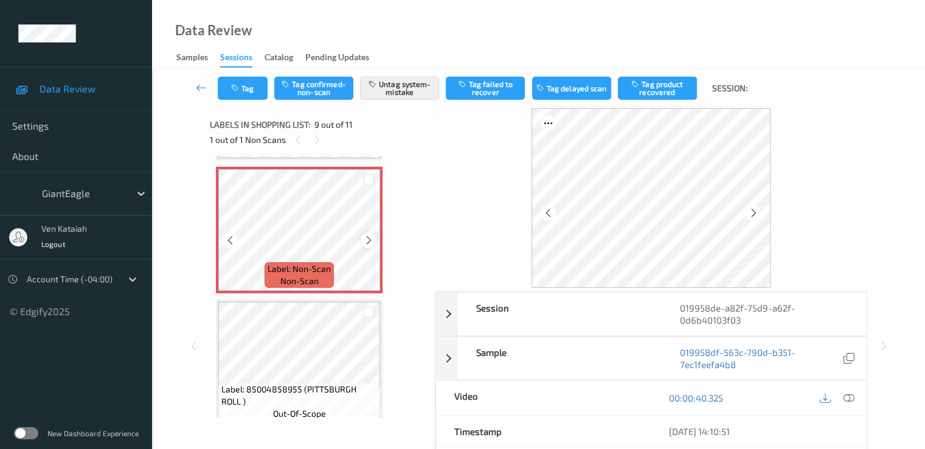
click at [371, 237] on icon at bounding box center [369, 240] width 10 height 11
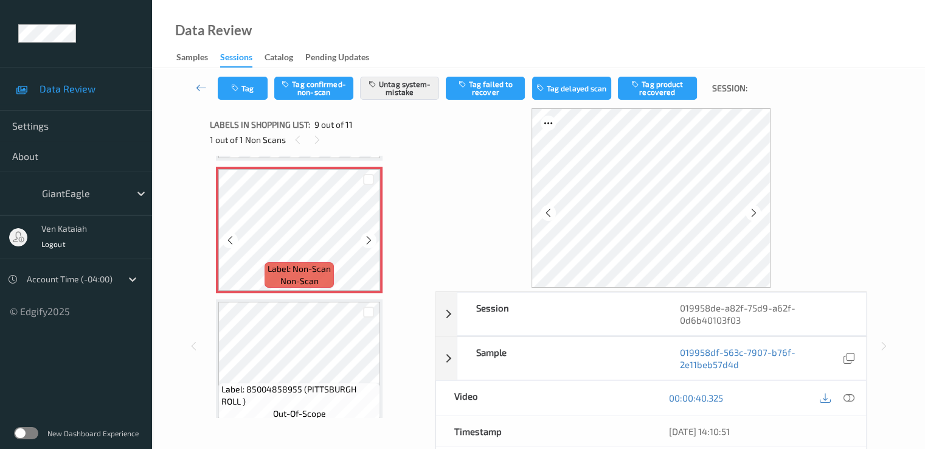
click at [371, 237] on icon at bounding box center [369, 240] width 10 height 11
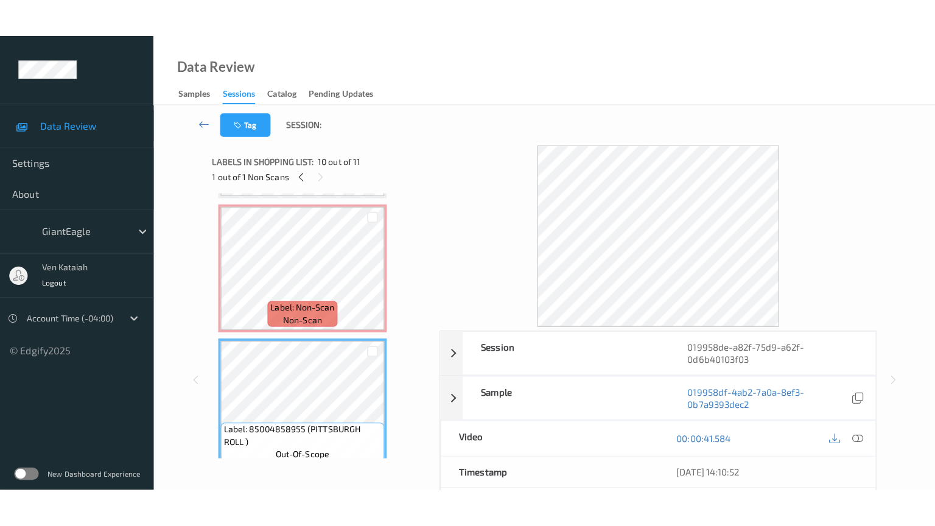
scroll to position [1178, 0]
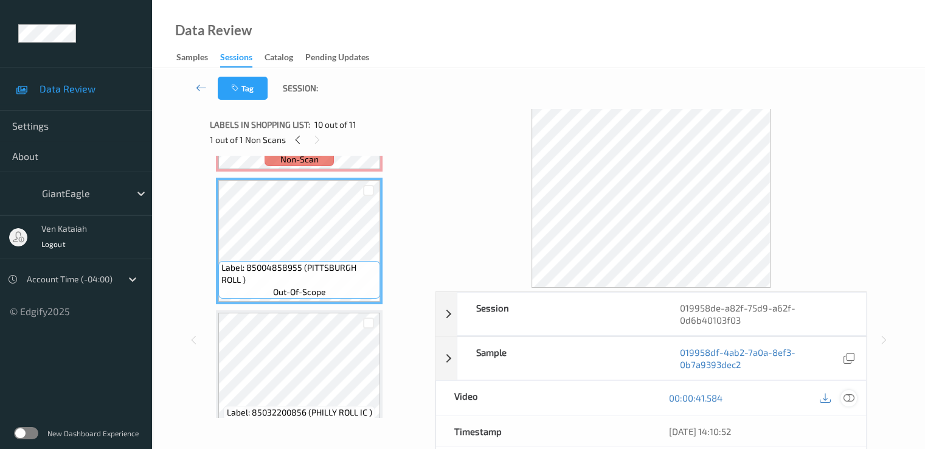
click at [849, 395] on icon at bounding box center [848, 397] width 11 height 11
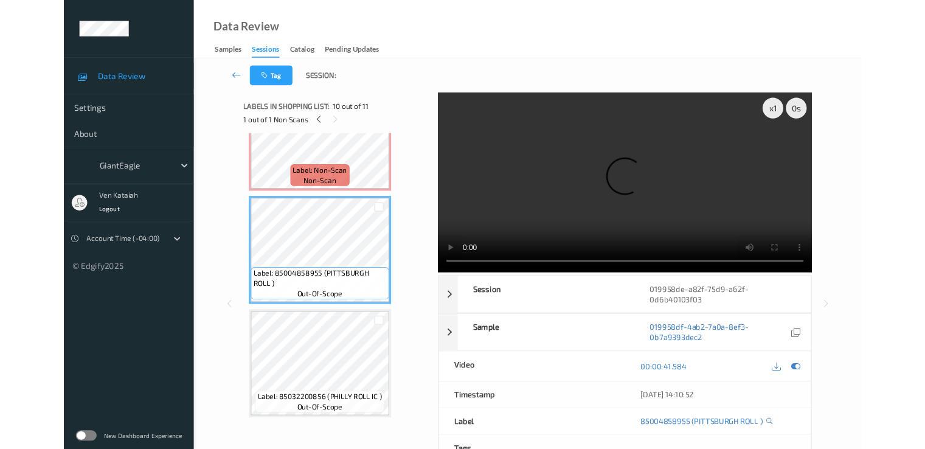
scroll to position [1126, 0]
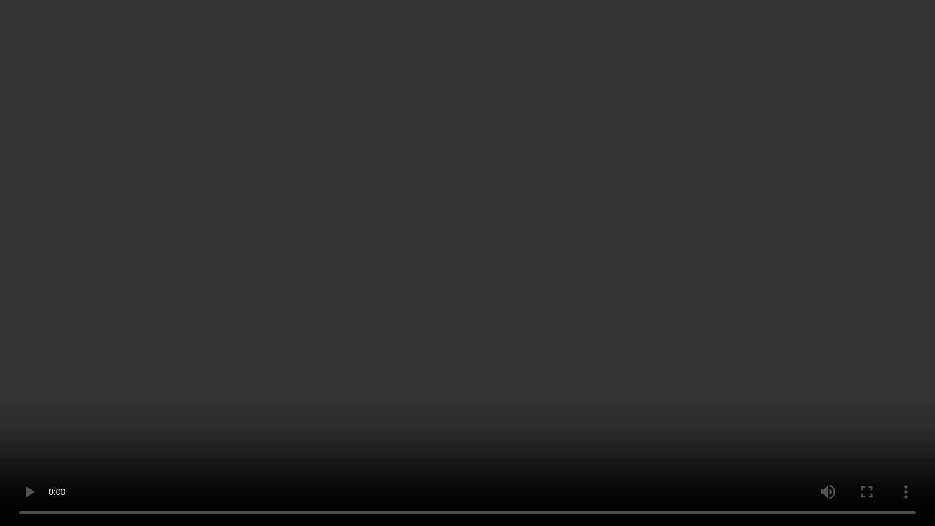
click at [581, 310] on video at bounding box center [467, 263] width 935 height 526
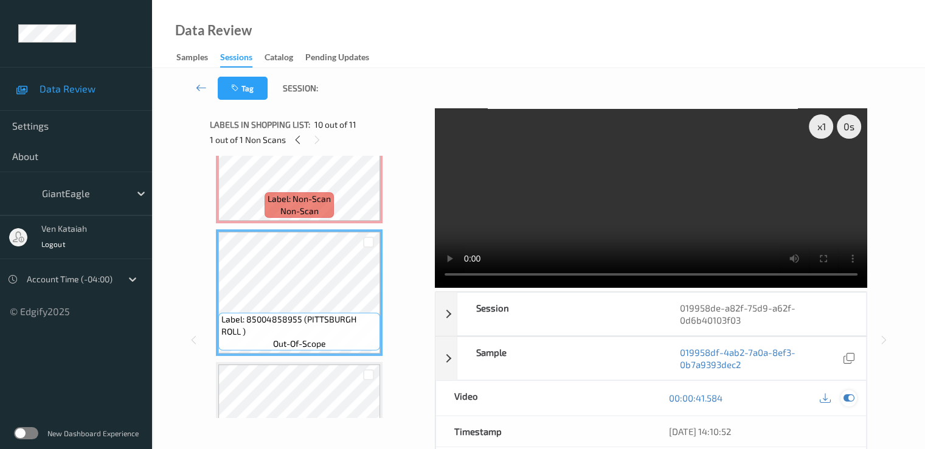
click at [848, 394] on icon at bounding box center [848, 397] width 11 height 11
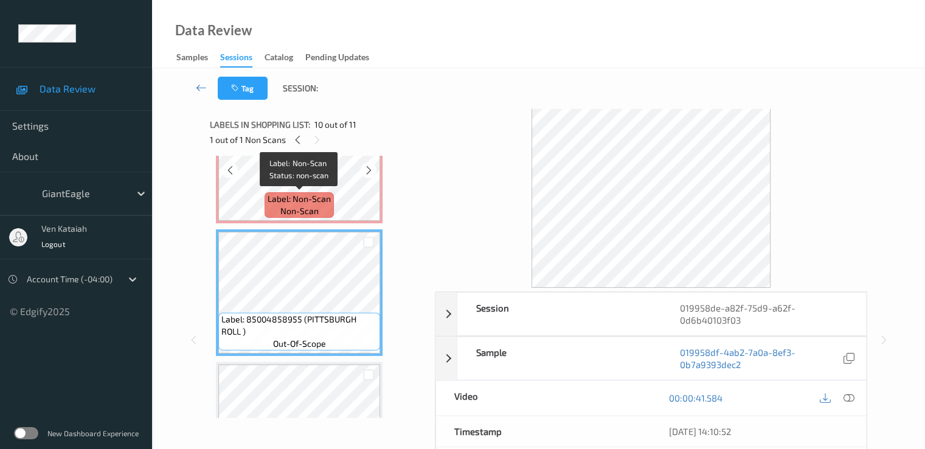
click at [326, 193] on span "Label: Non-Scan" at bounding box center [299, 199] width 63 height 12
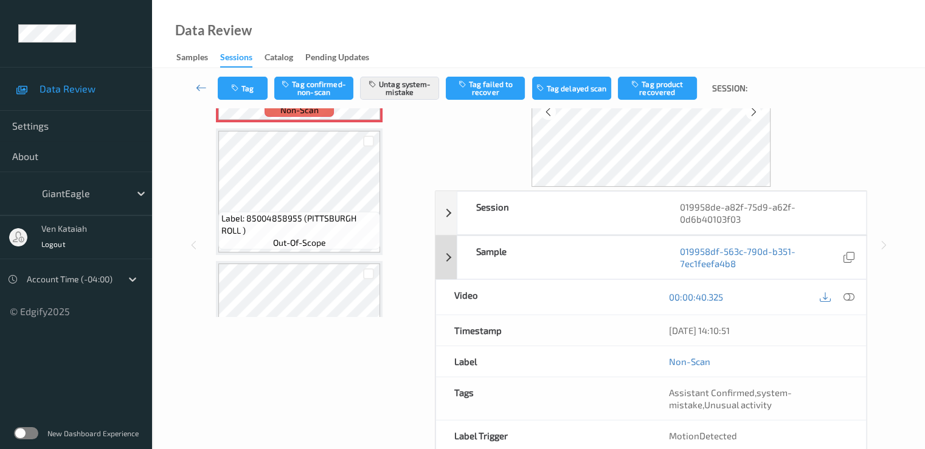
scroll to position [122, 0]
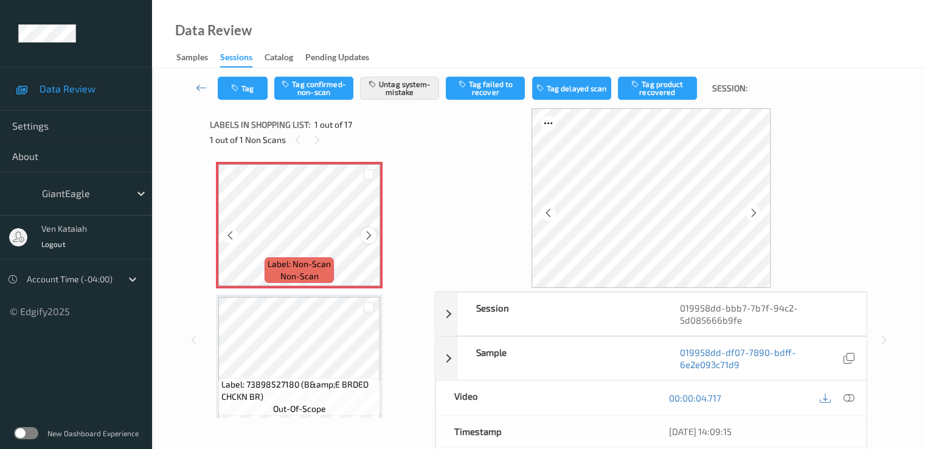
click at [370, 230] on icon at bounding box center [369, 235] width 10 height 11
click at [847, 397] on icon at bounding box center [848, 397] width 11 height 11
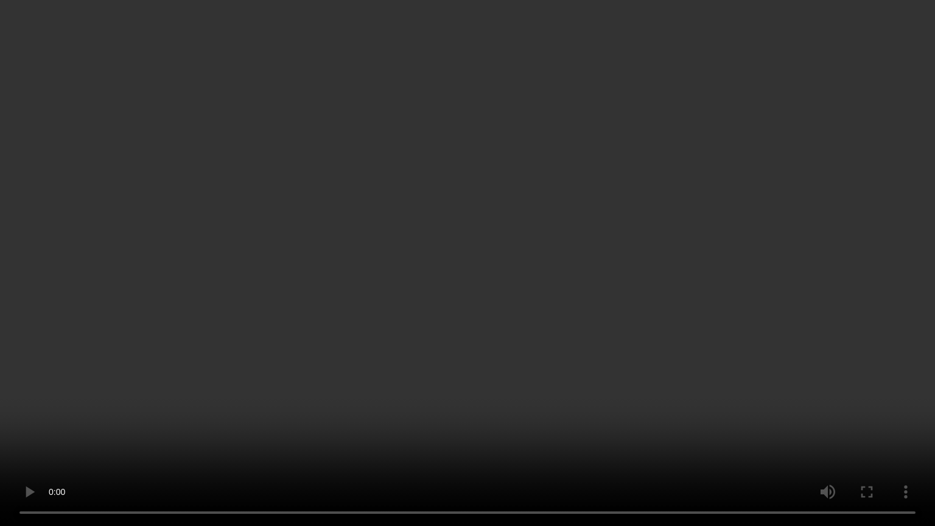
click at [744, 277] on video at bounding box center [467, 263] width 935 height 526
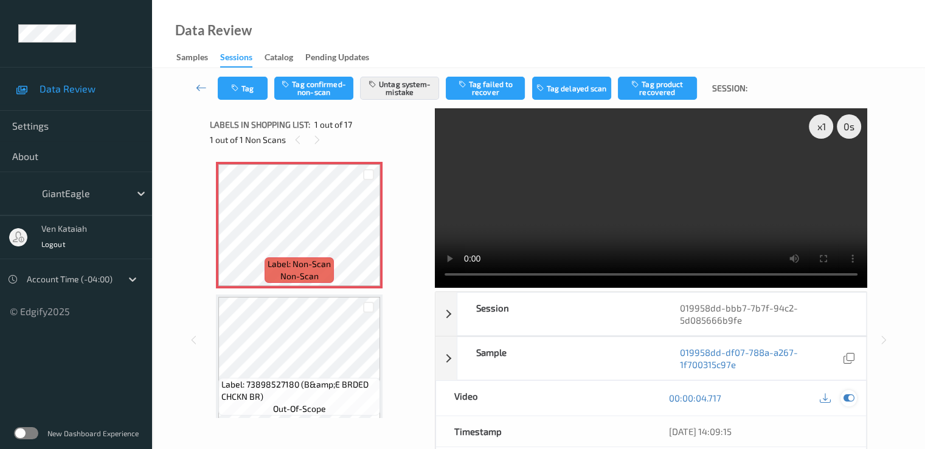
click at [850, 392] on icon at bounding box center [848, 397] width 11 height 11
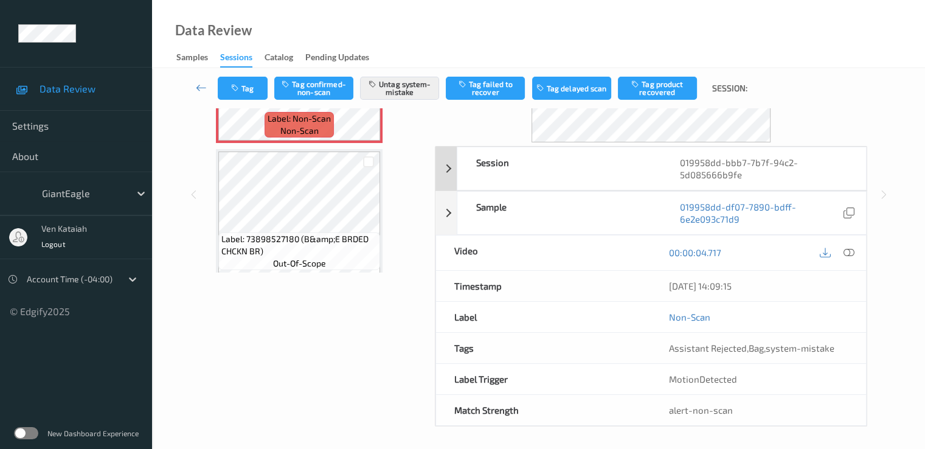
scroll to position [146, 0]
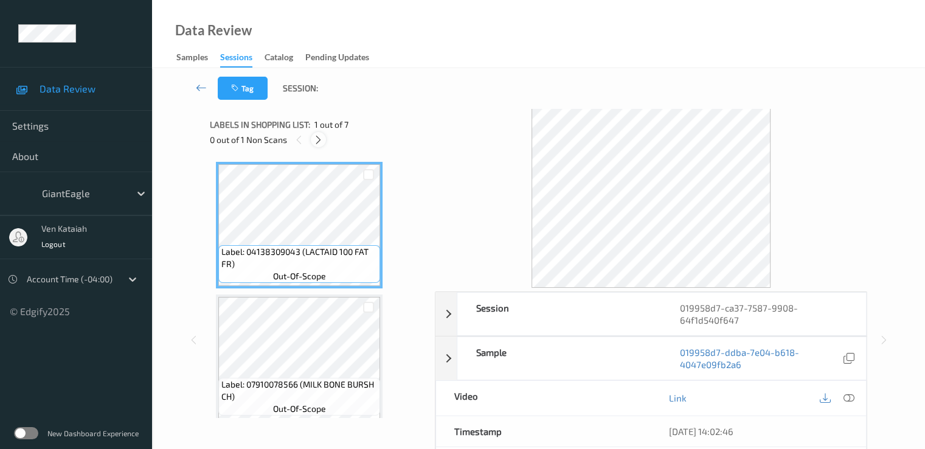
click at [314, 146] on div at bounding box center [318, 139] width 15 height 15
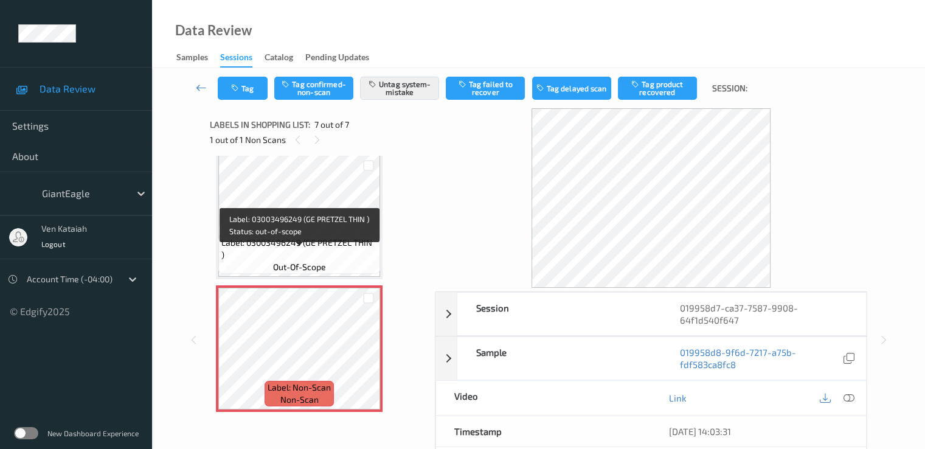
click at [302, 252] on span "Label: 03003496249 (GE PRETZEL THIN )" at bounding box center [299, 249] width 156 height 24
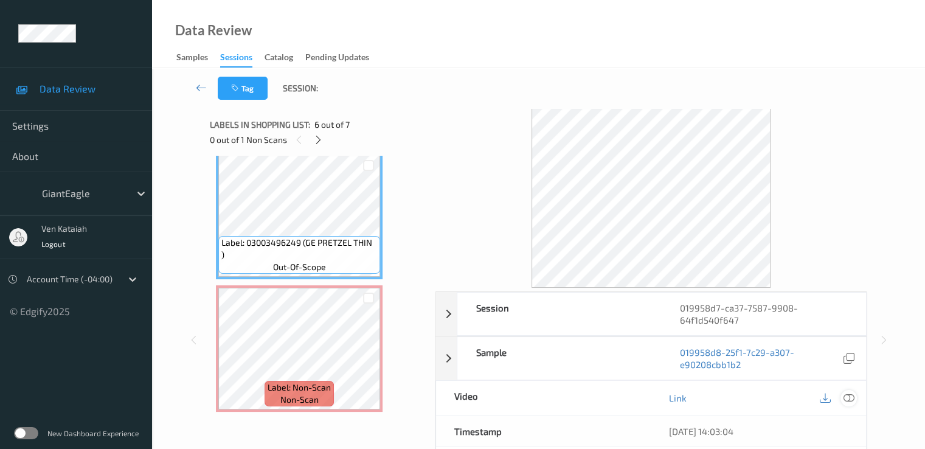
click at [847, 395] on icon at bounding box center [848, 397] width 11 height 11
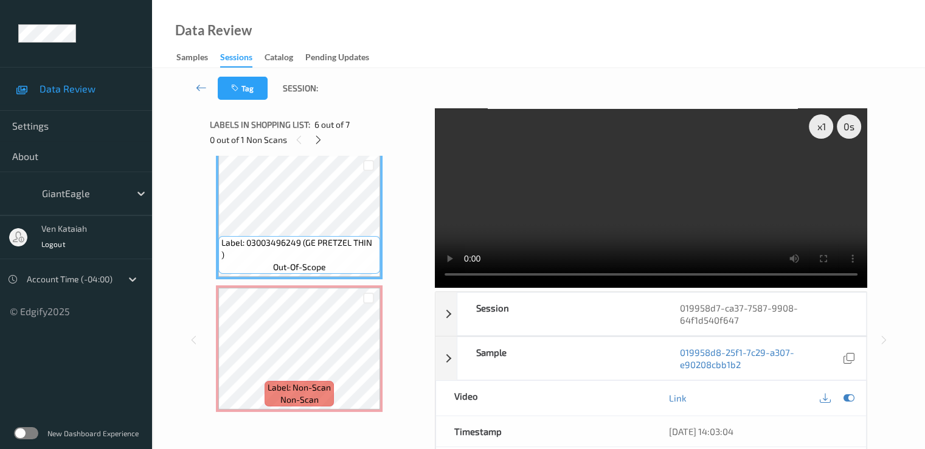
scroll to position [596, 0]
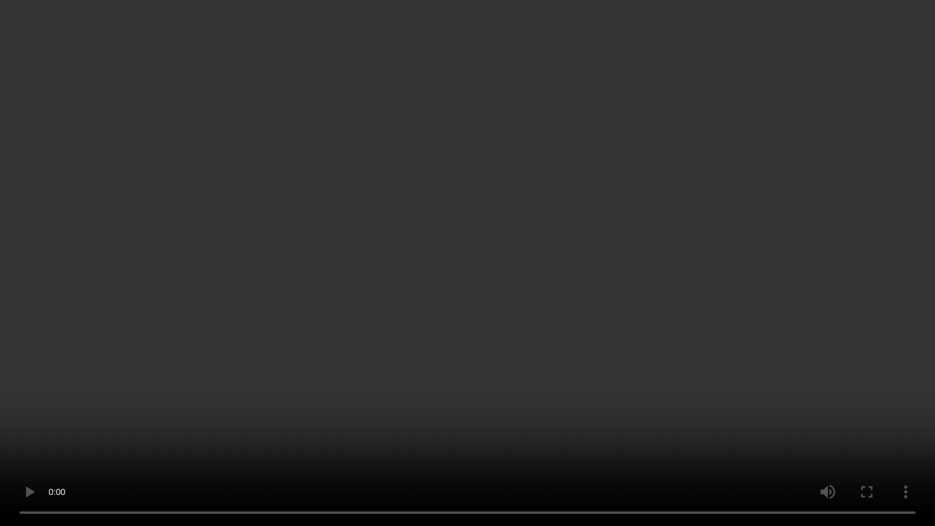
click at [585, 338] on video at bounding box center [467, 263] width 935 height 526
click at [876, 439] on video at bounding box center [467, 263] width 935 height 526
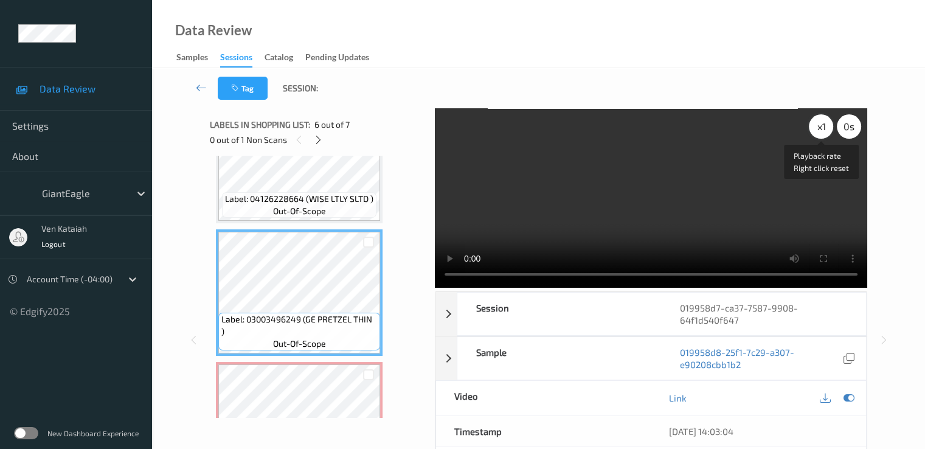
click at [818, 116] on div "x 1" at bounding box center [821, 126] width 24 height 24
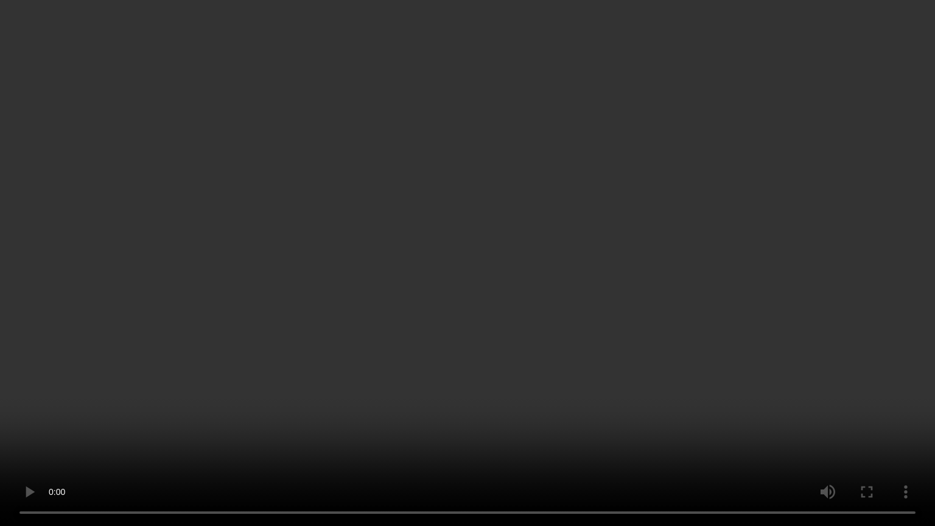
click at [816, 299] on video at bounding box center [467, 263] width 935 height 526
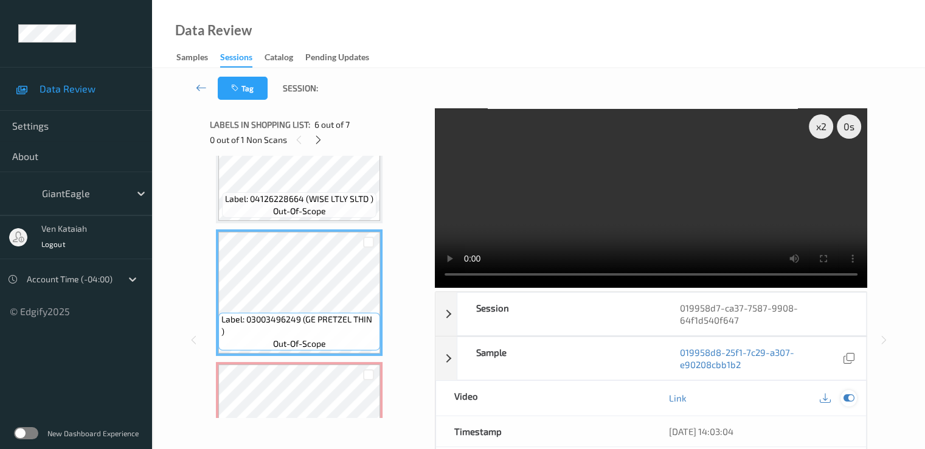
click at [849, 400] on icon at bounding box center [848, 397] width 11 height 11
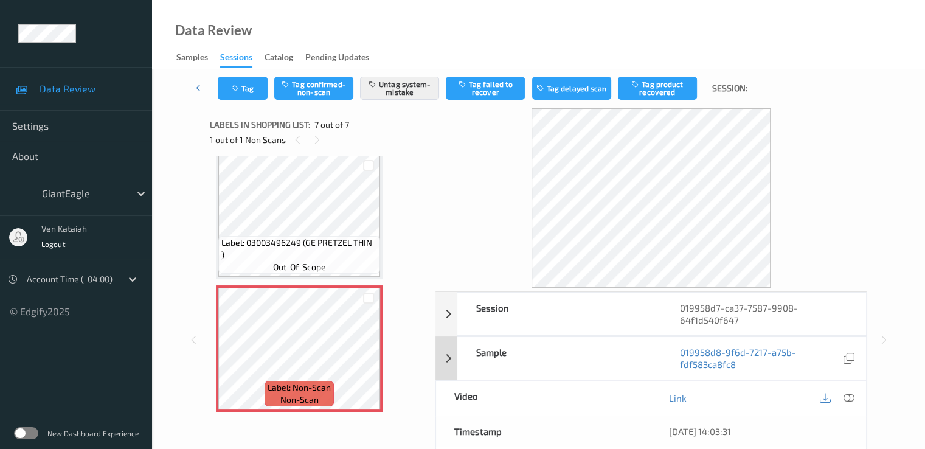
scroll to position [146, 0]
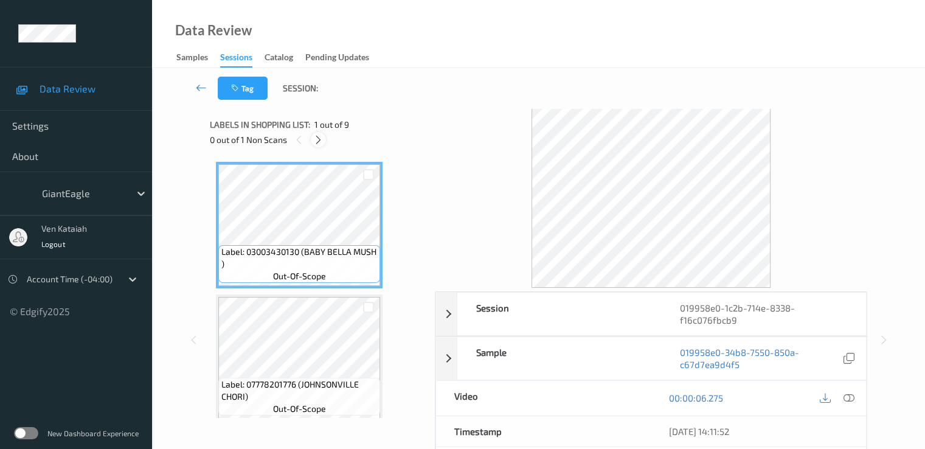
click at [323, 142] on icon at bounding box center [318, 139] width 10 height 11
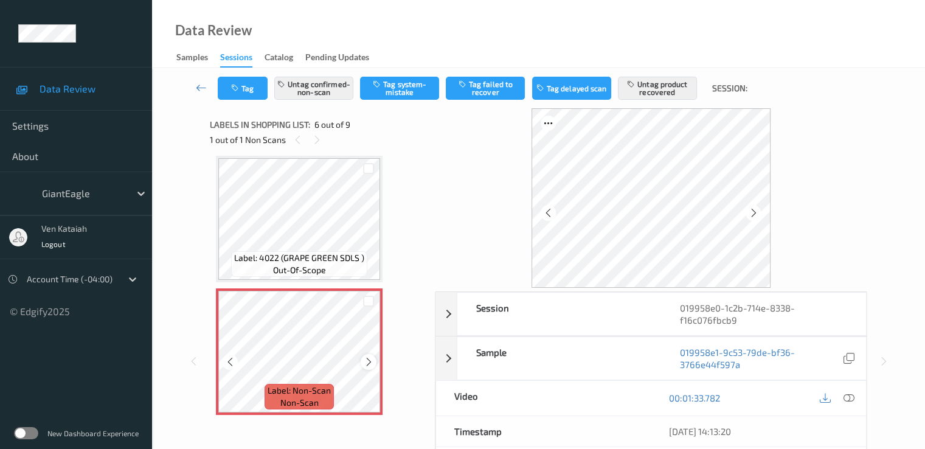
click at [365, 363] on icon at bounding box center [369, 362] width 10 height 11
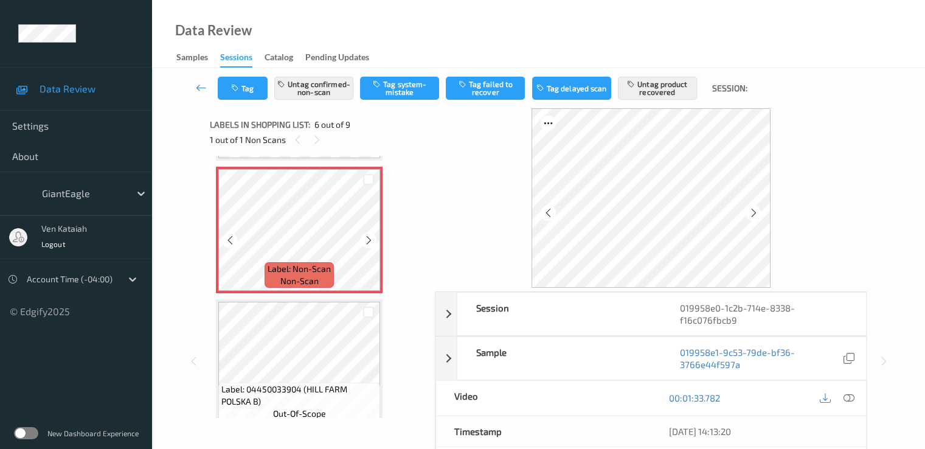
scroll to position [537, 0]
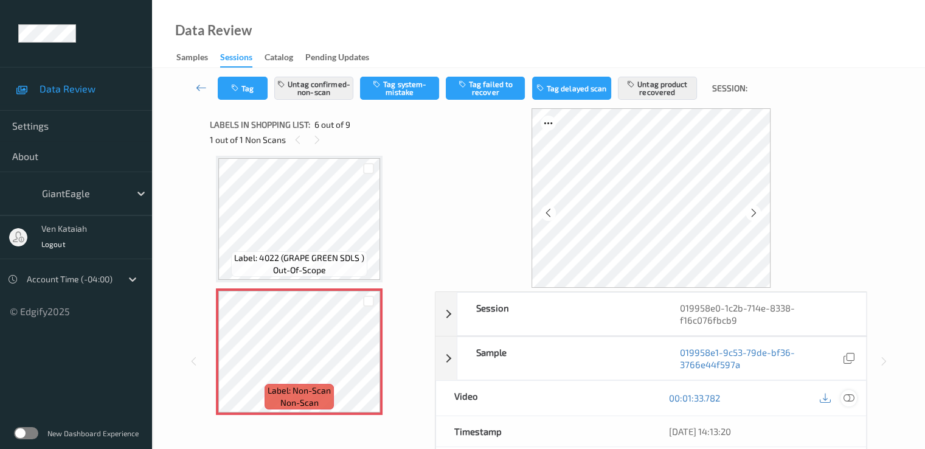
click at [847, 396] on icon at bounding box center [848, 397] width 11 height 11
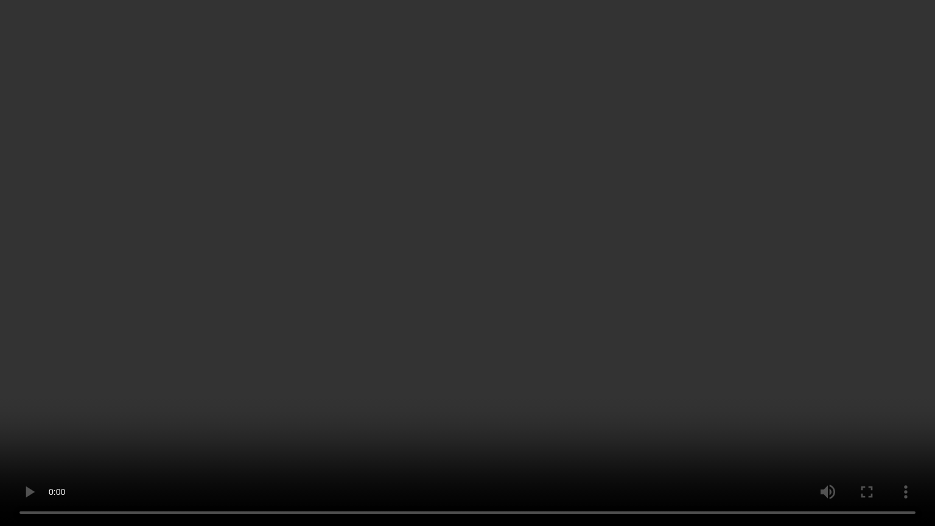
click at [635, 249] on video at bounding box center [467, 263] width 935 height 526
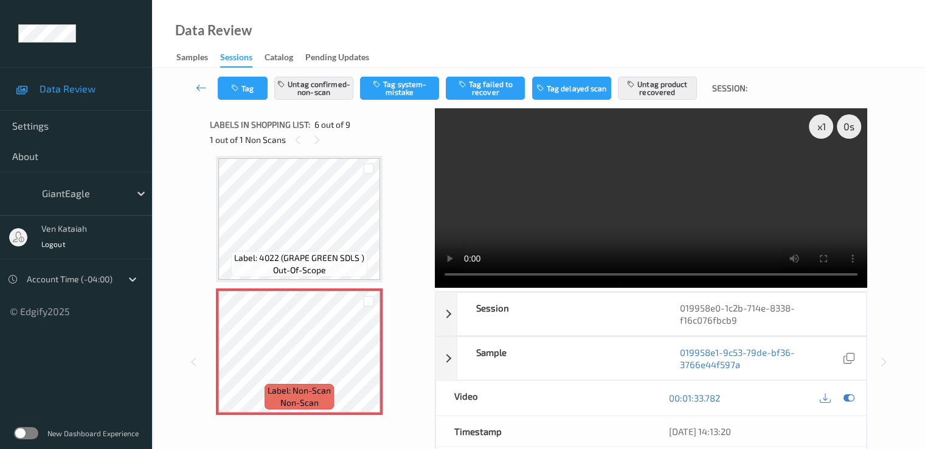
drag, startPoint x: 849, startPoint y: 398, endPoint x: 413, endPoint y: 368, distance: 437.3
click at [841, 398] on div at bounding box center [849, 398] width 16 height 16
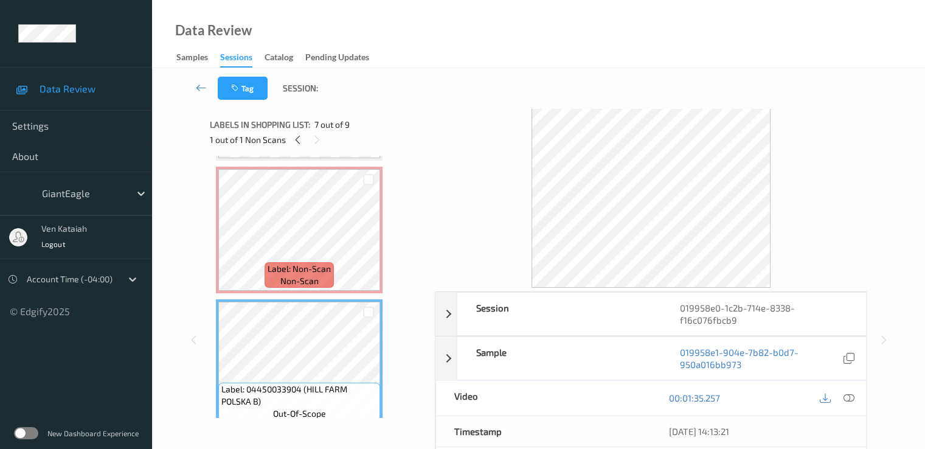
scroll to position [780, 0]
